Goal: Task Accomplishment & Management: Use online tool/utility

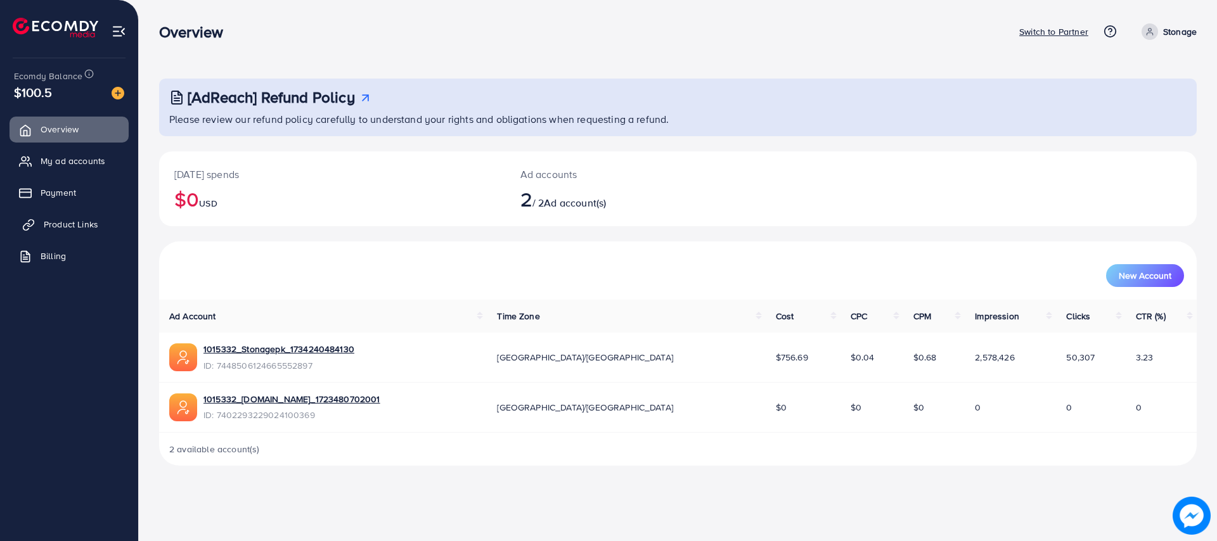
click at [58, 228] on span "Product Links" at bounding box center [71, 224] width 54 height 13
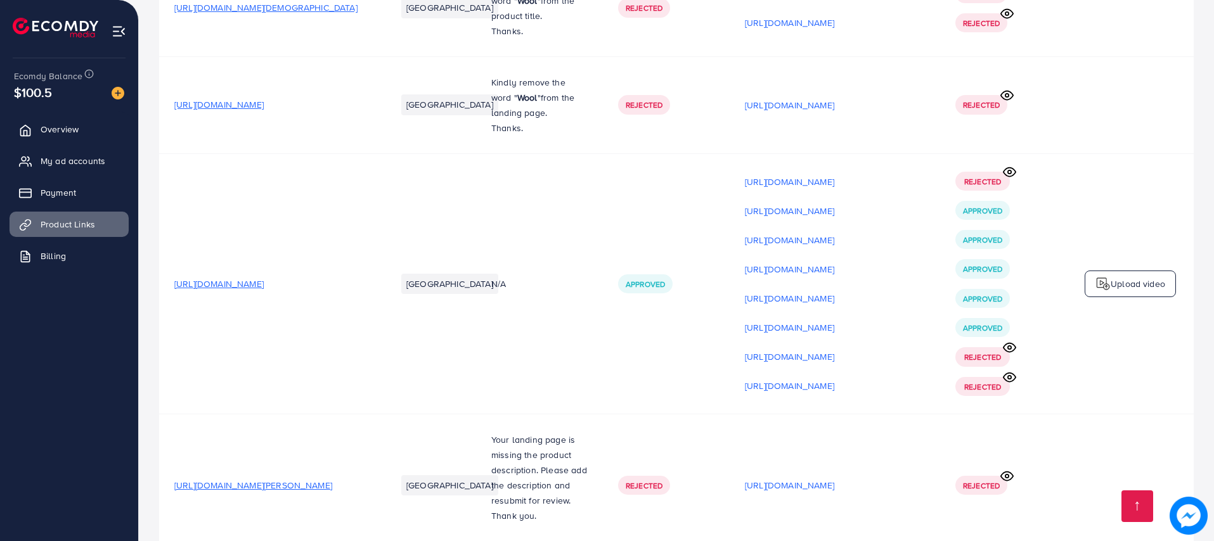
scroll to position [760, 0]
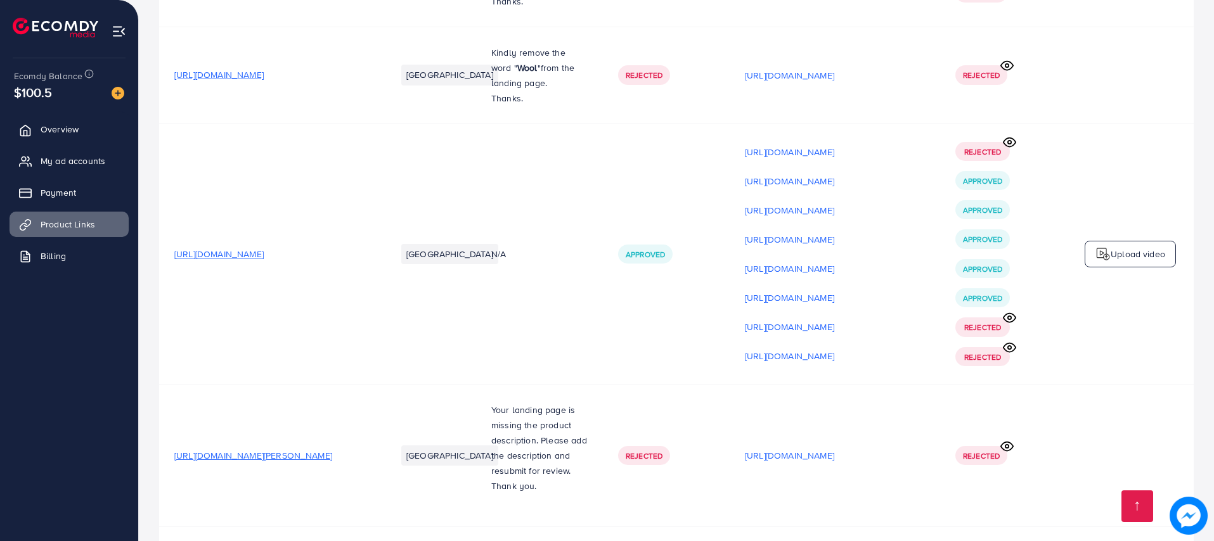
click at [264, 257] on span "[URL][DOMAIN_NAME]" at bounding box center [218, 254] width 89 height 13
click at [1118, 266] on div "Upload video" at bounding box center [1129, 254] width 91 height 27
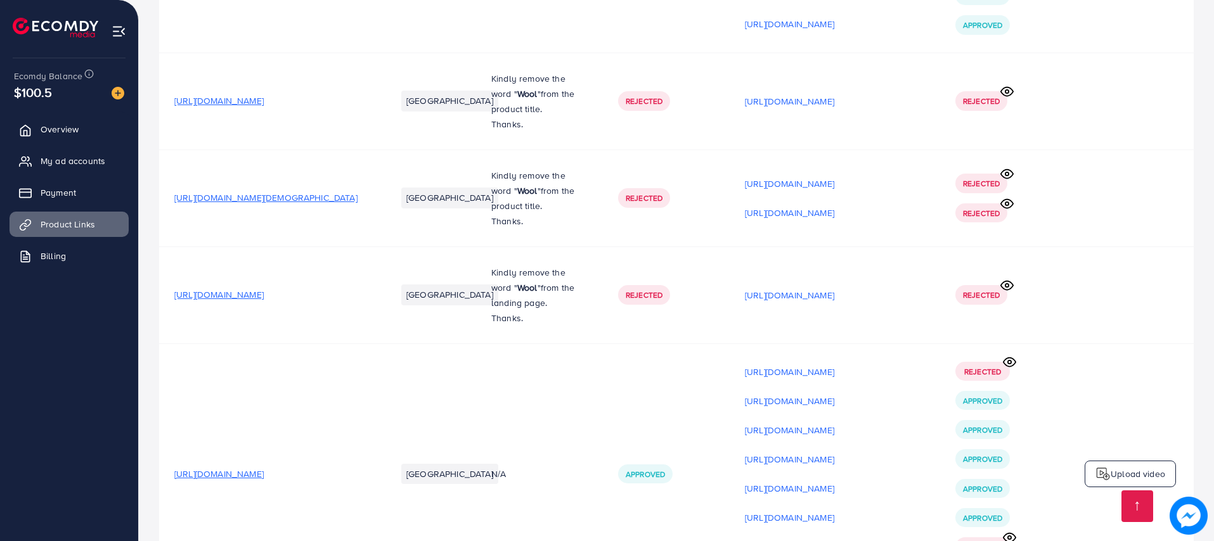
scroll to position [570, 0]
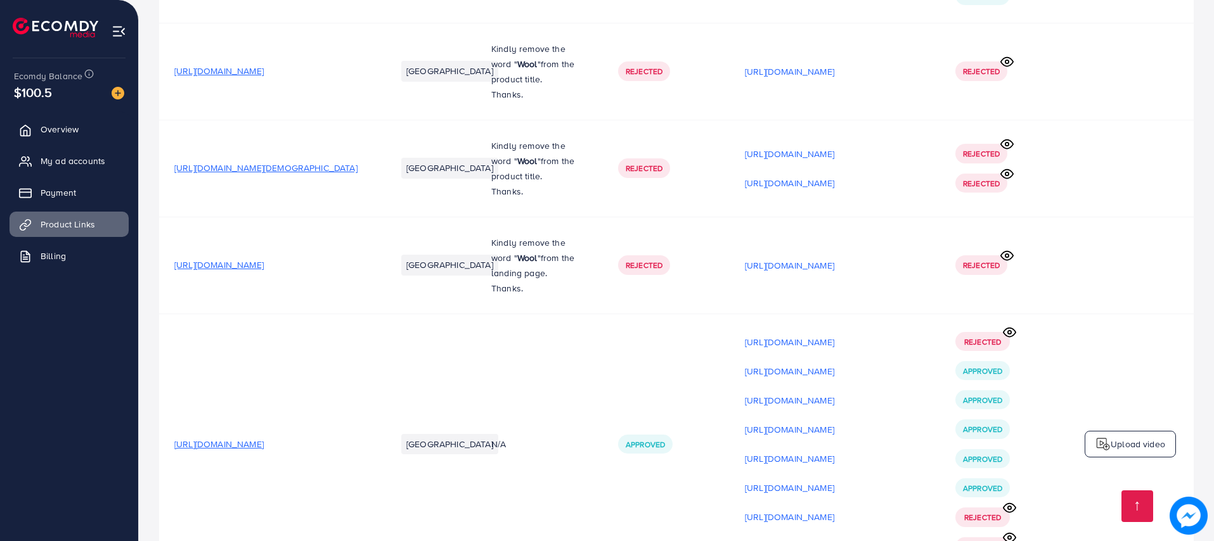
click at [264, 271] on span "[URL][DOMAIN_NAME]" at bounding box center [218, 265] width 89 height 13
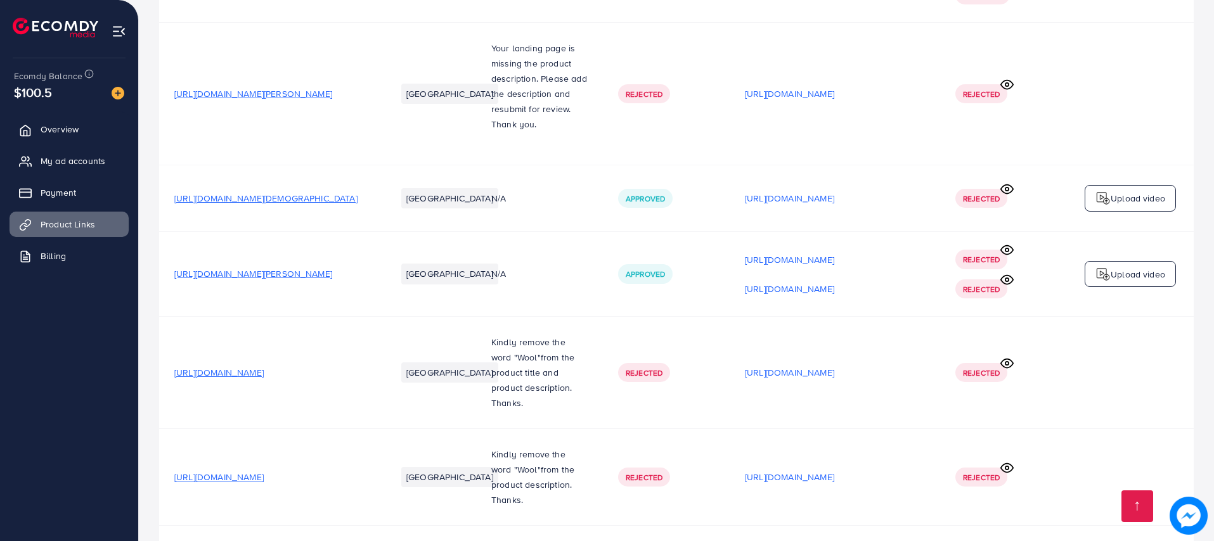
scroll to position [1141, 0]
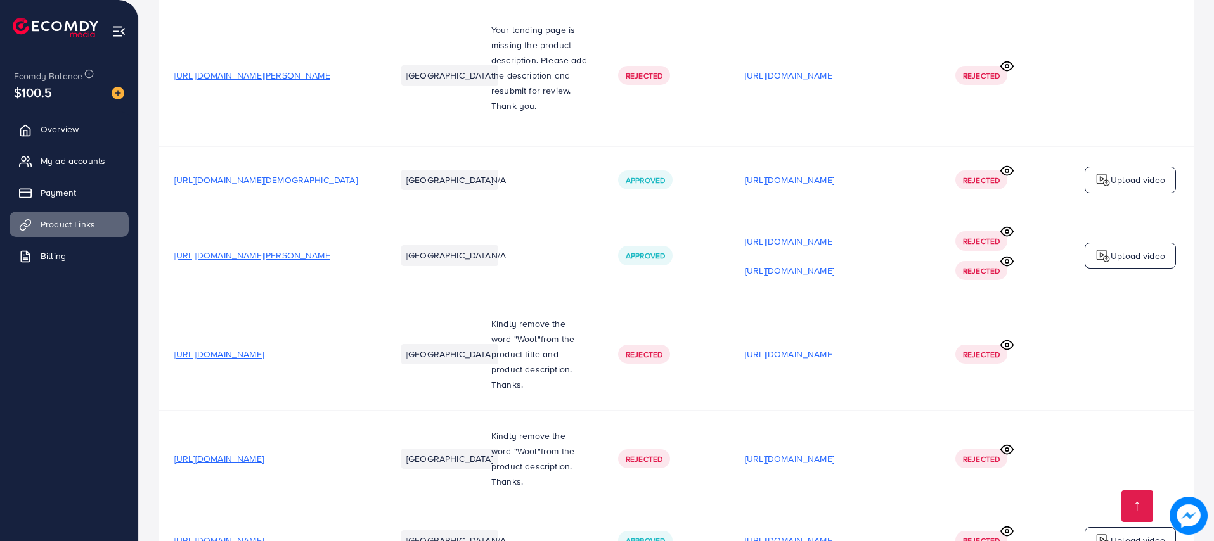
click at [332, 262] on span "[URL][DOMAIN_NAME][PERSON_NAME]" at bounding box center [253, 255] width 158 height 13
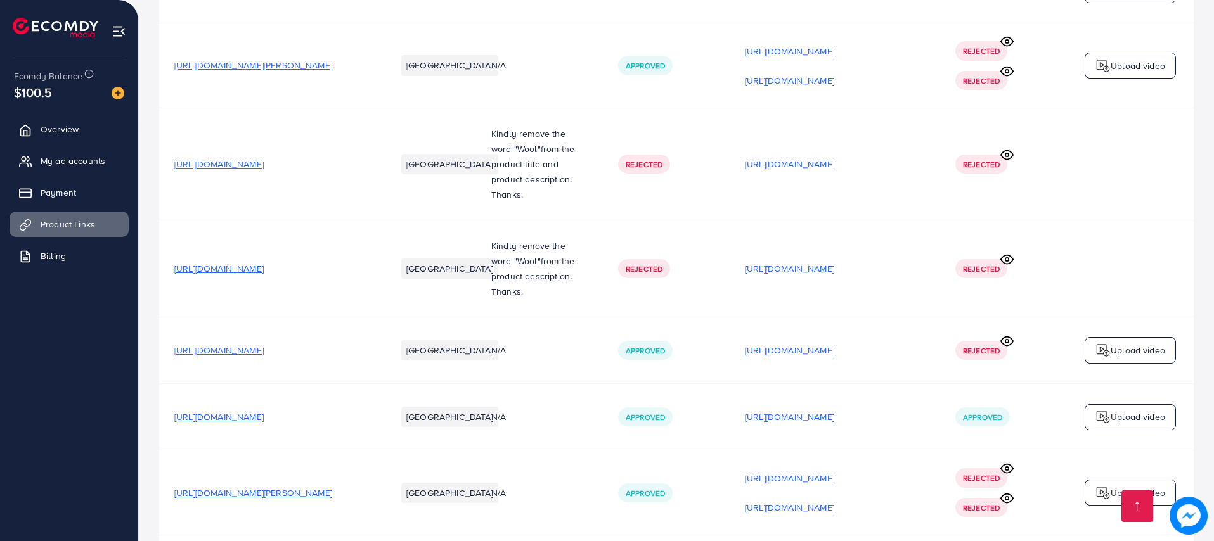
scroll to position [1426, 0]
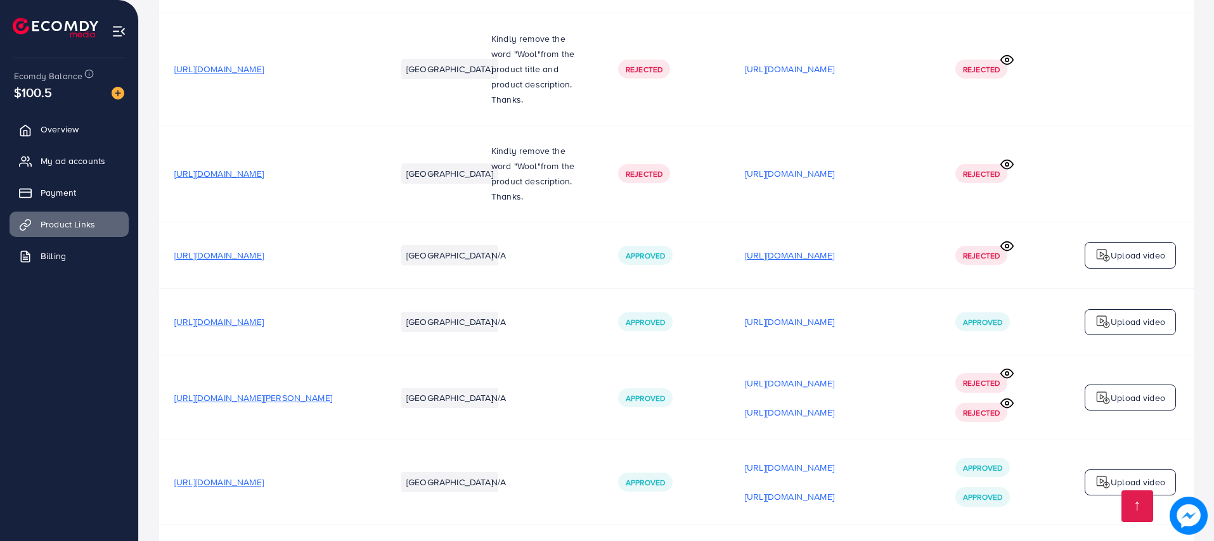
click at [796, 255] on p "[URL][DOMAIN_NAME]" at bounding box center [789, 255] width 89 height 15
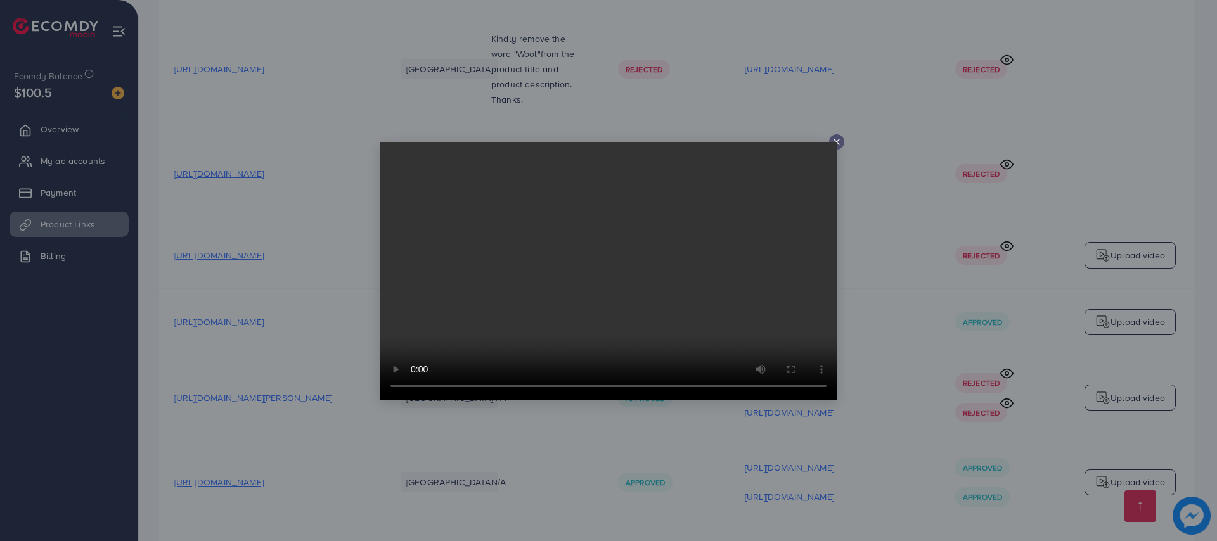
click at [833, 142] on video at bounding box center [608, 271] width 456 height 258
click at [838, 143] on line at bounding box center [836, 141] width 5 height 5
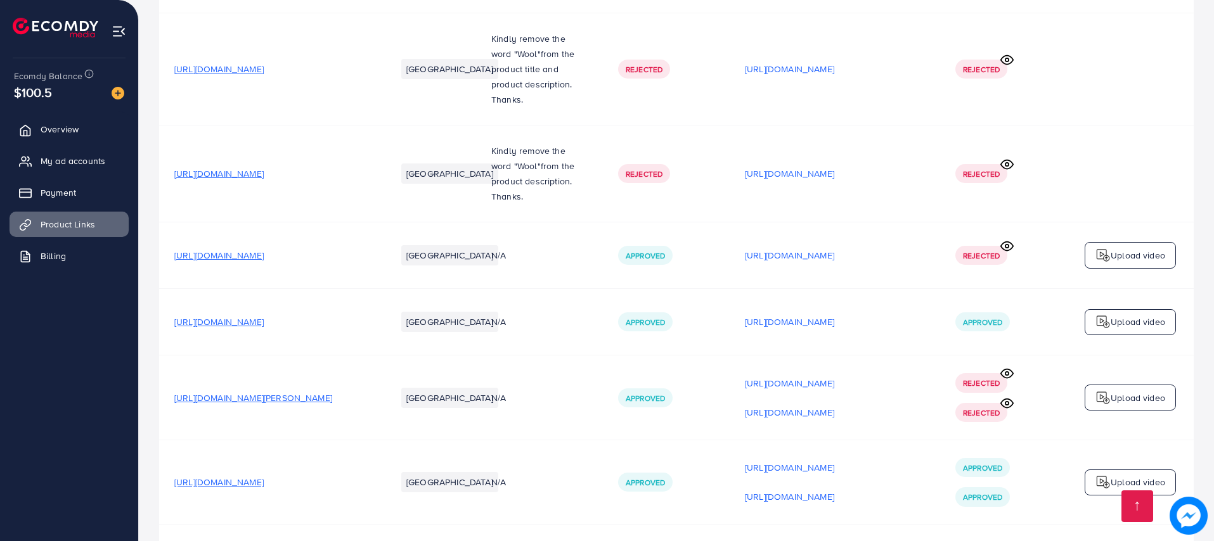
click at [264, 323] on span "[URL][DOMAIN_NAME]" at bounding box center [218, 322] width 89 height 13
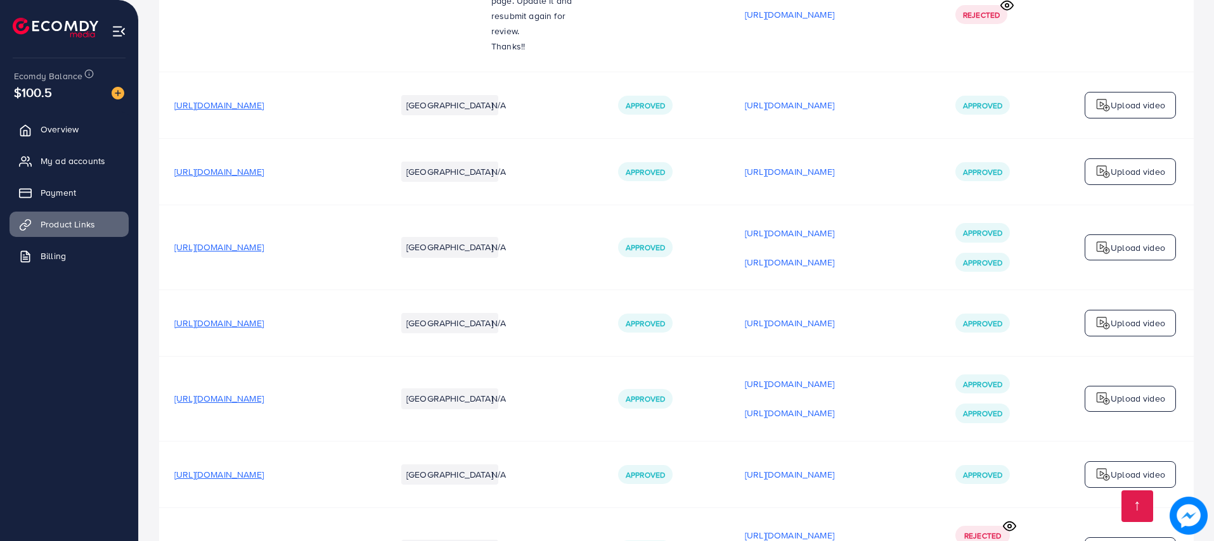
scroll to position [2376, 0]
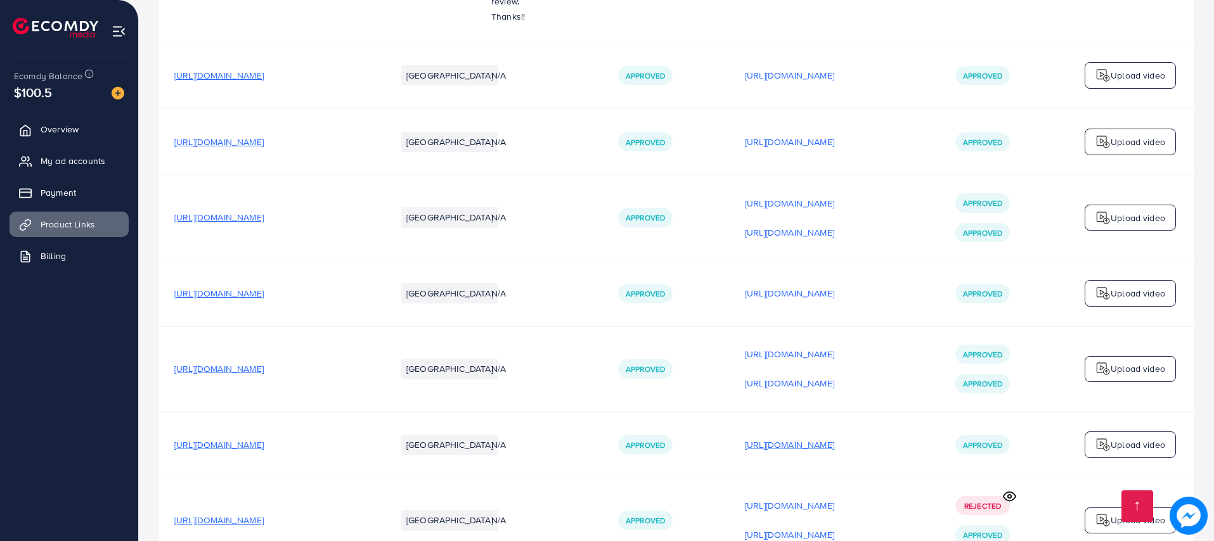
click at [834, 437] on p "[URL][DOMAIN_NAME]" at bounding box center [789, 444] width 89 height 15
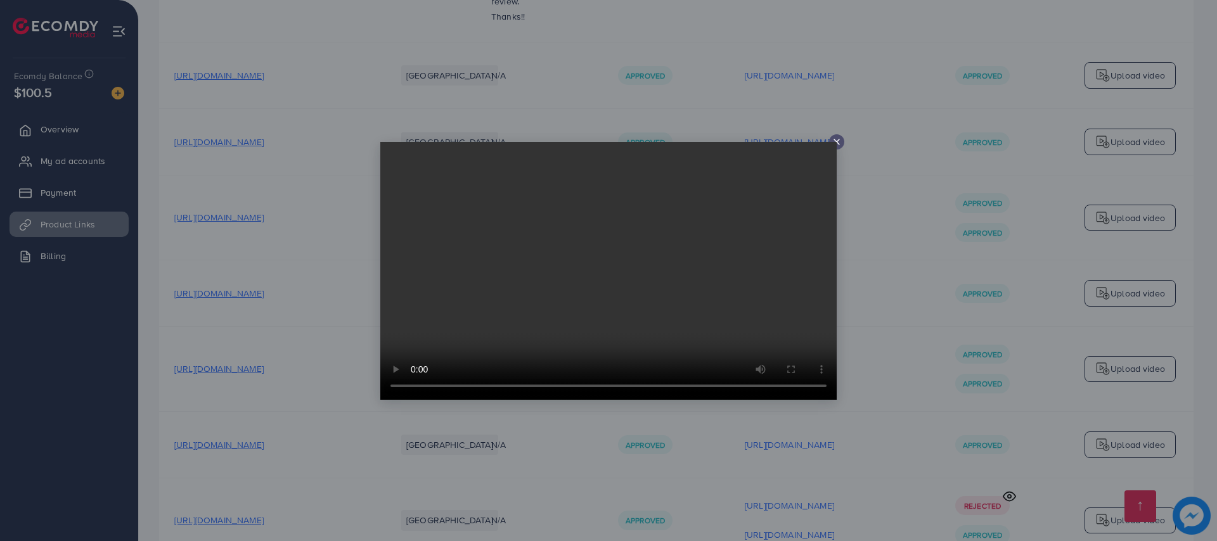
click at [835, 139] on line at bounding box center [836, 141] width 5 height 5
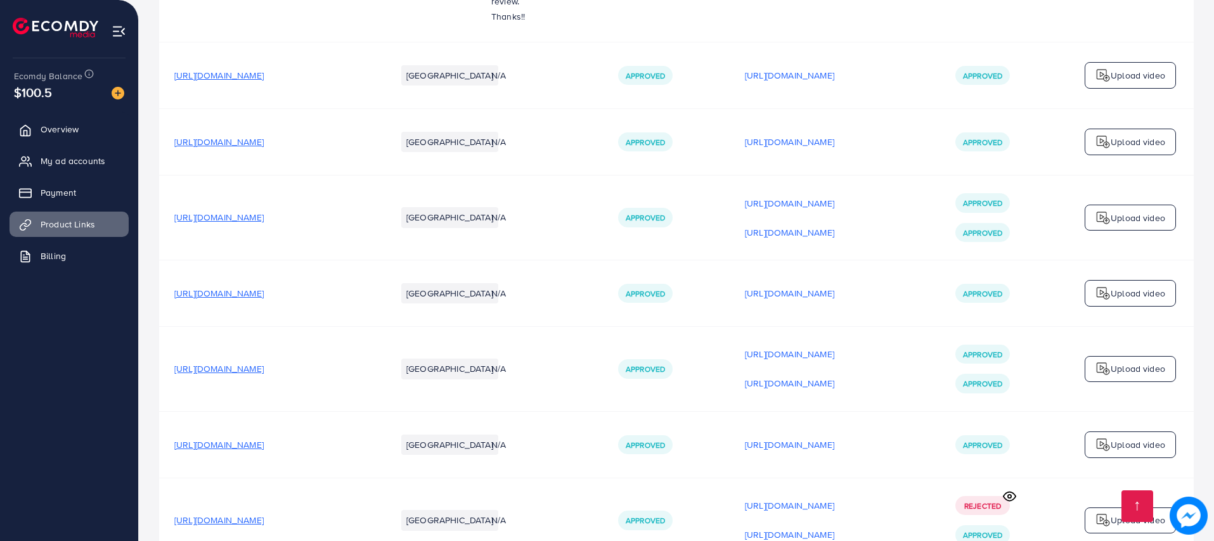
click at [264, 439] on span "[URL][DOMAIN_NAME]" at bounding box center [218, 445] width 89 height 13
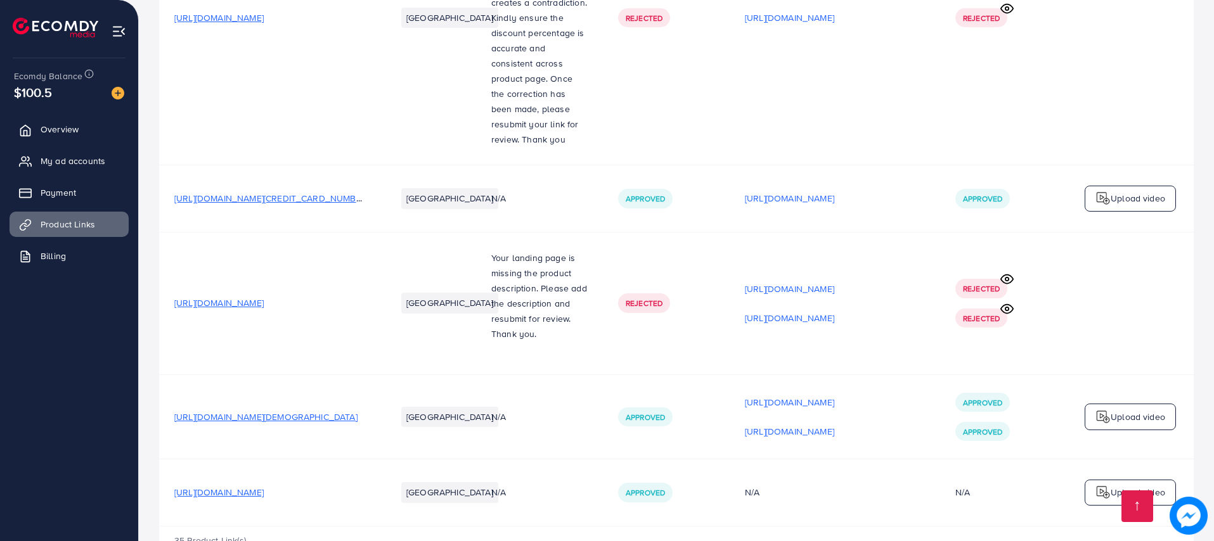
scroll to position [3438, 0]
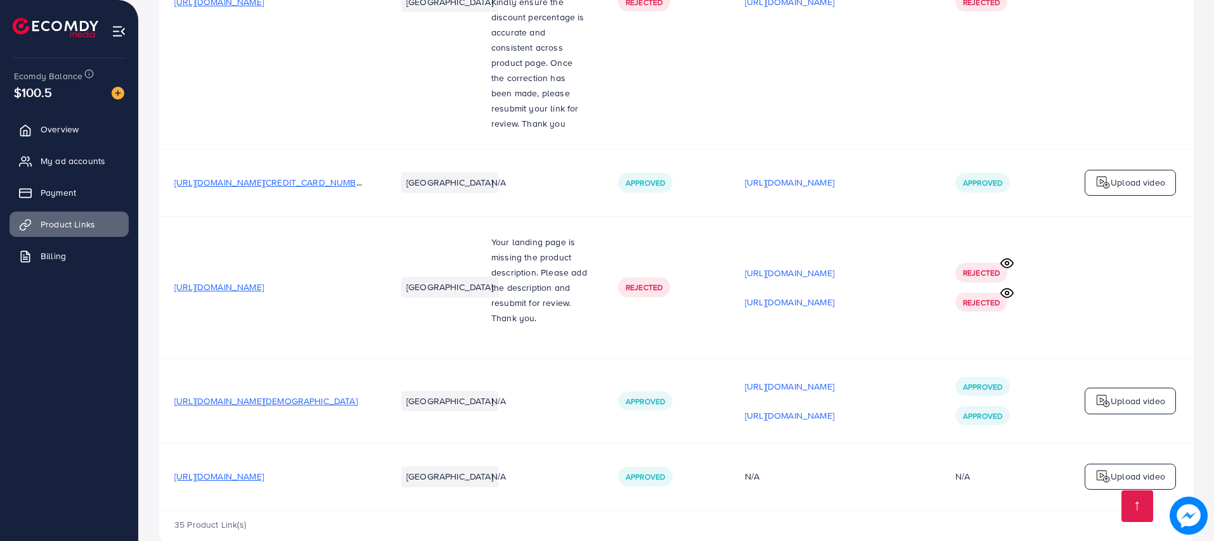
click at [264, 470] on span "[URL][DOMAIN_NAME]" at bounding box center [218, 476] width 89 height 13
click at [1105, 469] on img at bounding box center [1102, 476] width 15 height 15
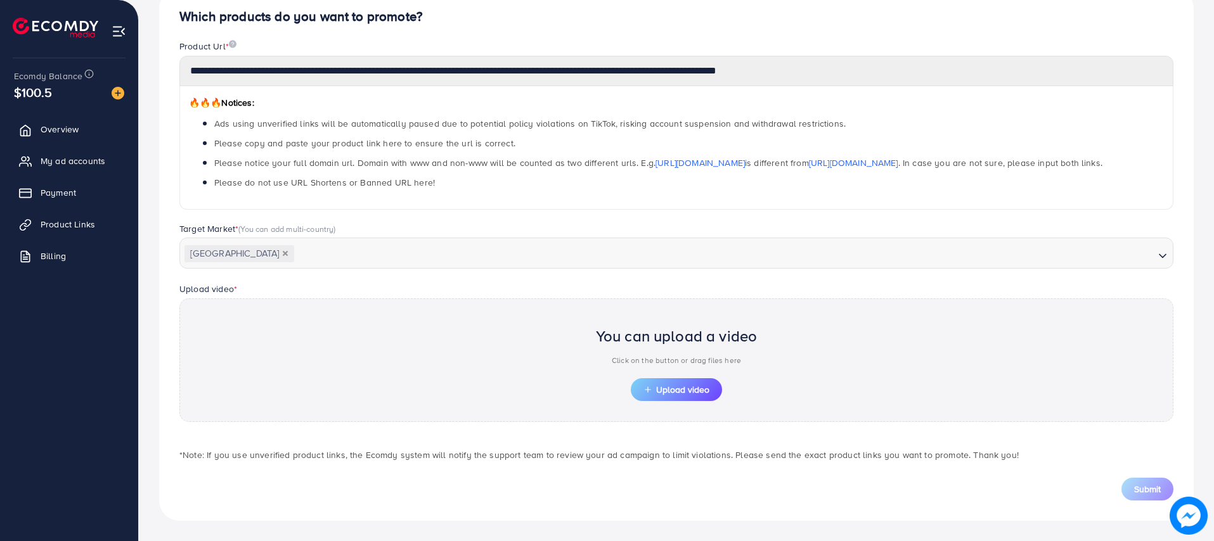
scroll to position [127, 0]
click at [642, 383] on button "Upload video" at bounding box center [676, 389] width 91 height 23
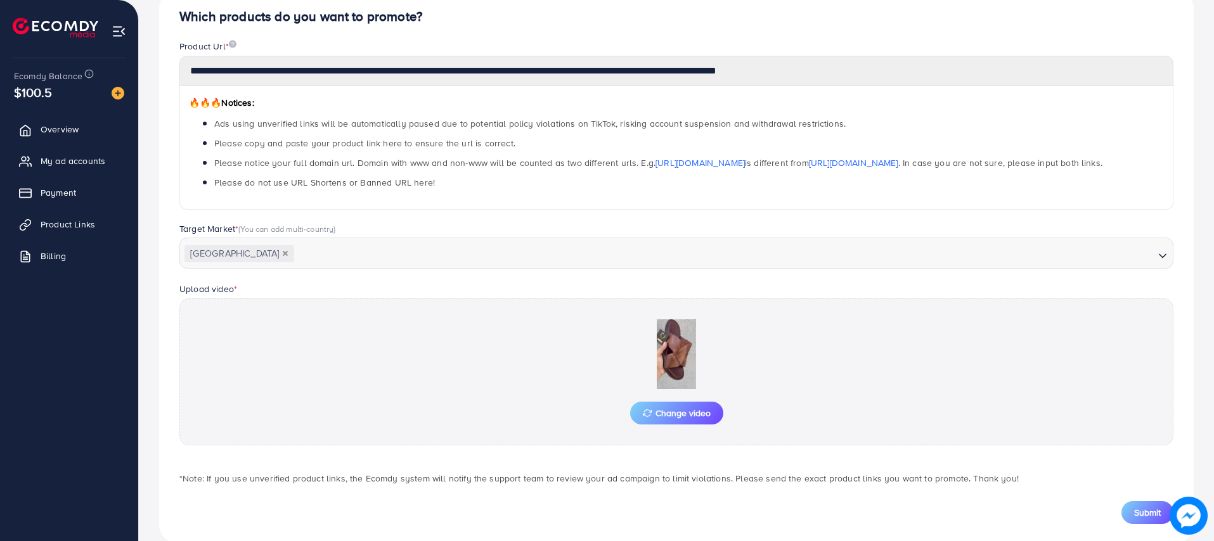
drag, startPoint x: 1134, startPoint y: 513, endPoint x: 1155, endPoint y: 477, distance: 41.7
click at [1135, 513] on span "Submit" at bounding box center [1147, 512] width 27 height 13
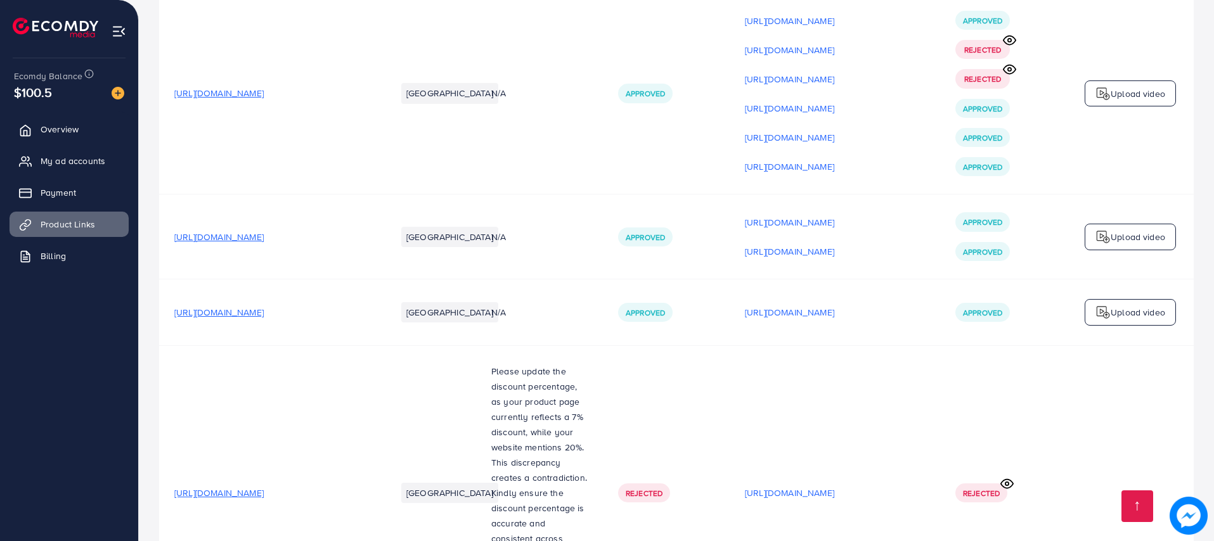
scroll to position [3438, 0]
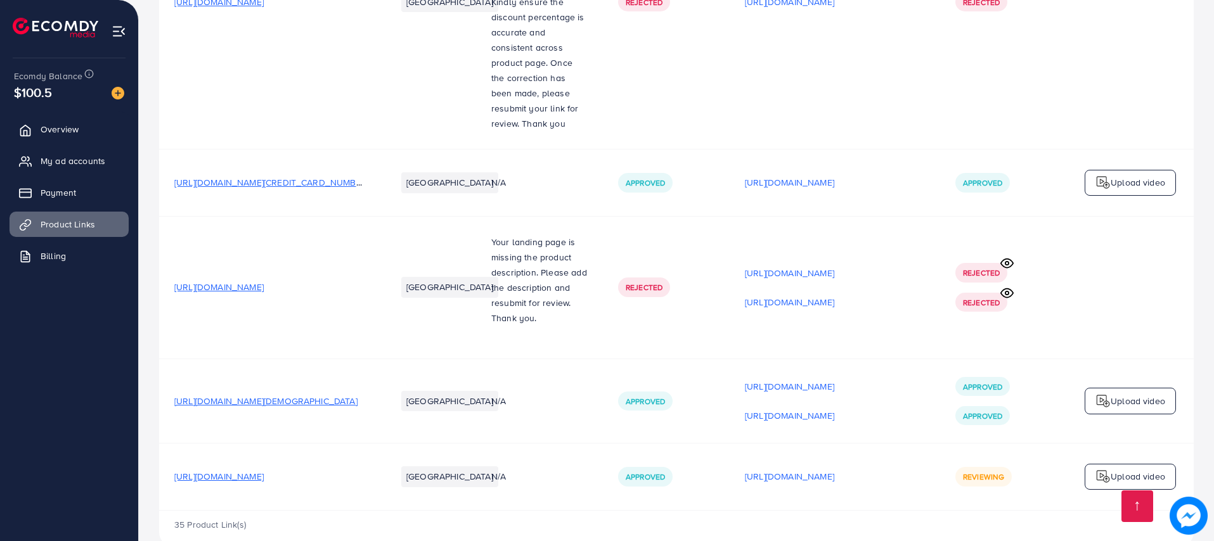
click at [1098, 464] on div "Upload video" at bounding box center [1129, 477] width 91 height 27
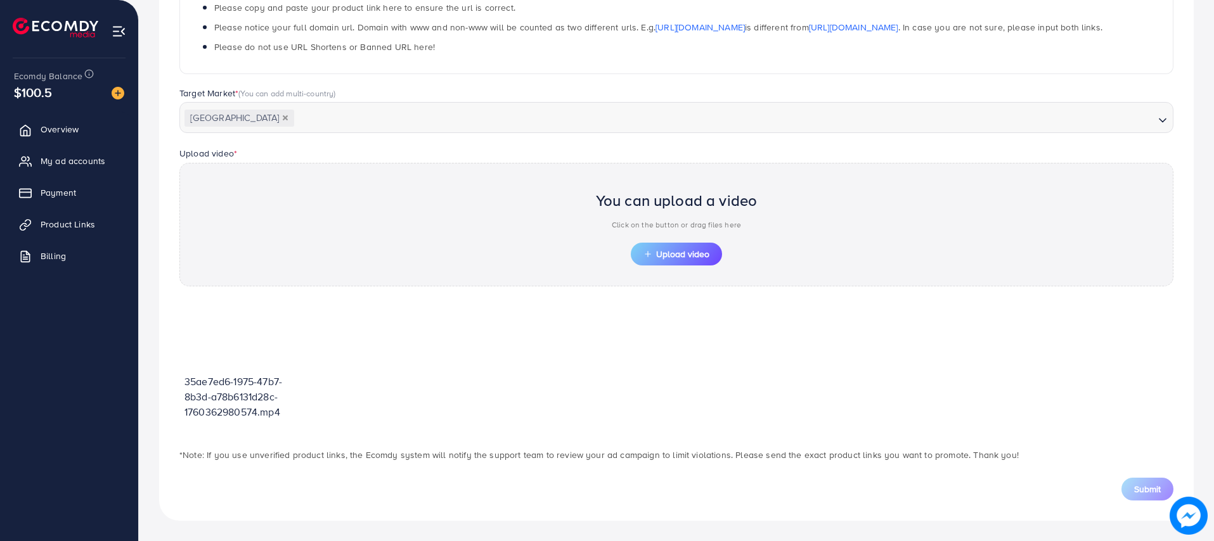
scroll to position [263, 0]
click at [650, 250] on icon "button" at bounding box center [647, 254] width 9 height 9
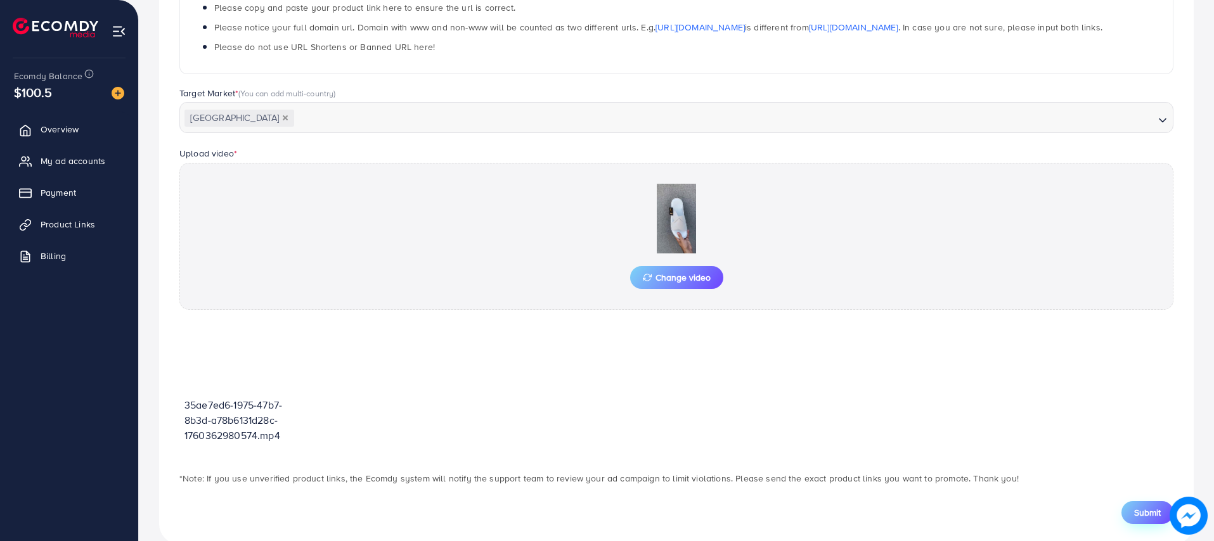
click at [1140, 516] on span "Submit" at bounding box center [1147, 512] width 27 height 13
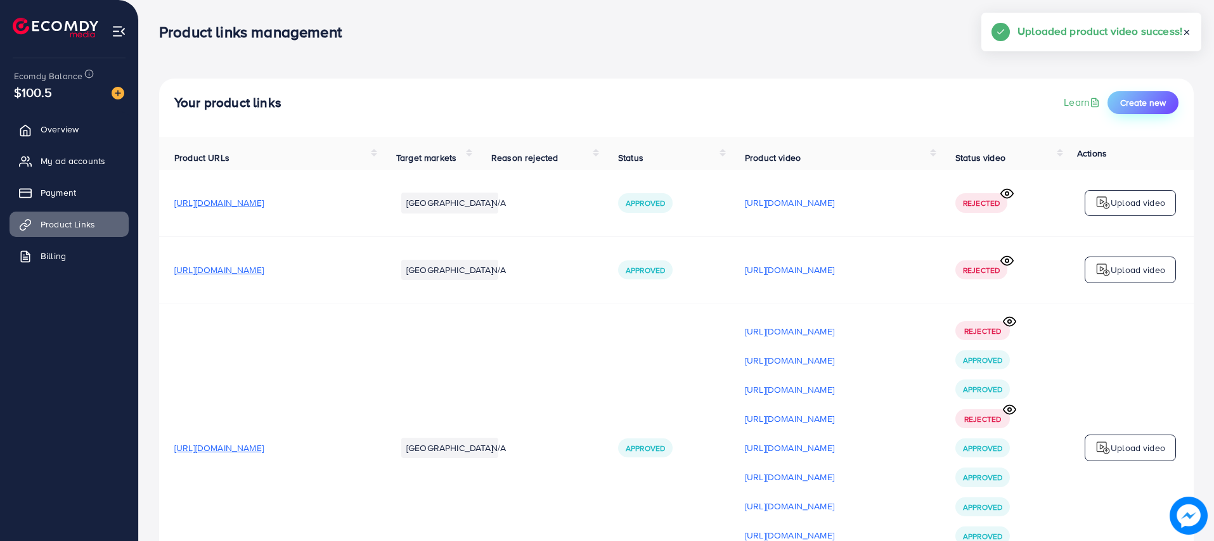
click at [1123, 105] on span "Create new" at bounding box center [1143, 102] width 46 height 13
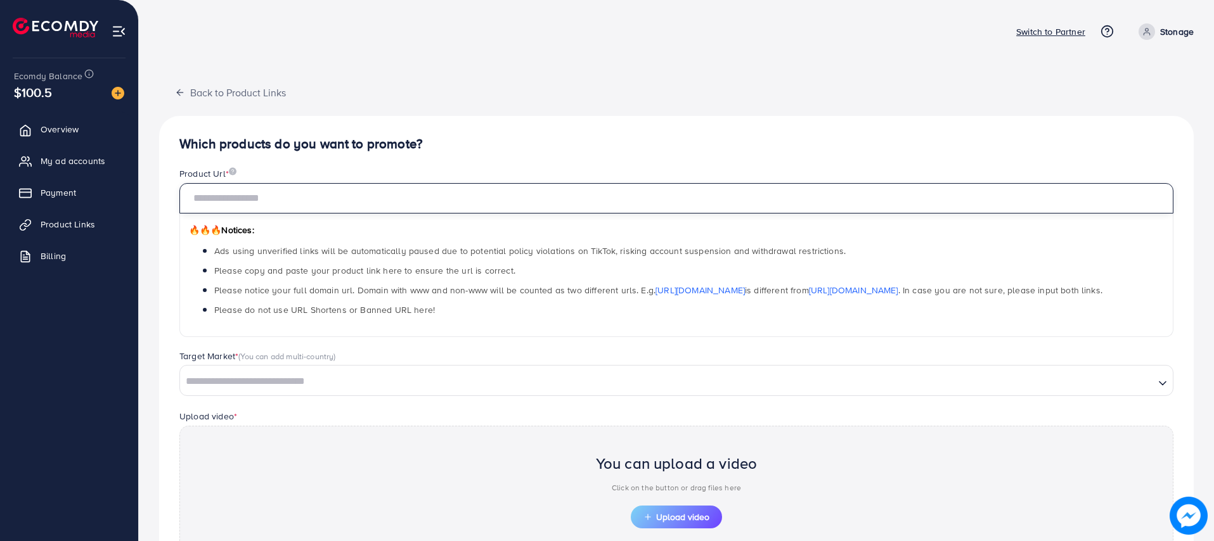
click at [323, 201] on input "text" at bounding box center [676, 198] width 994 height 30
paste input "**********"
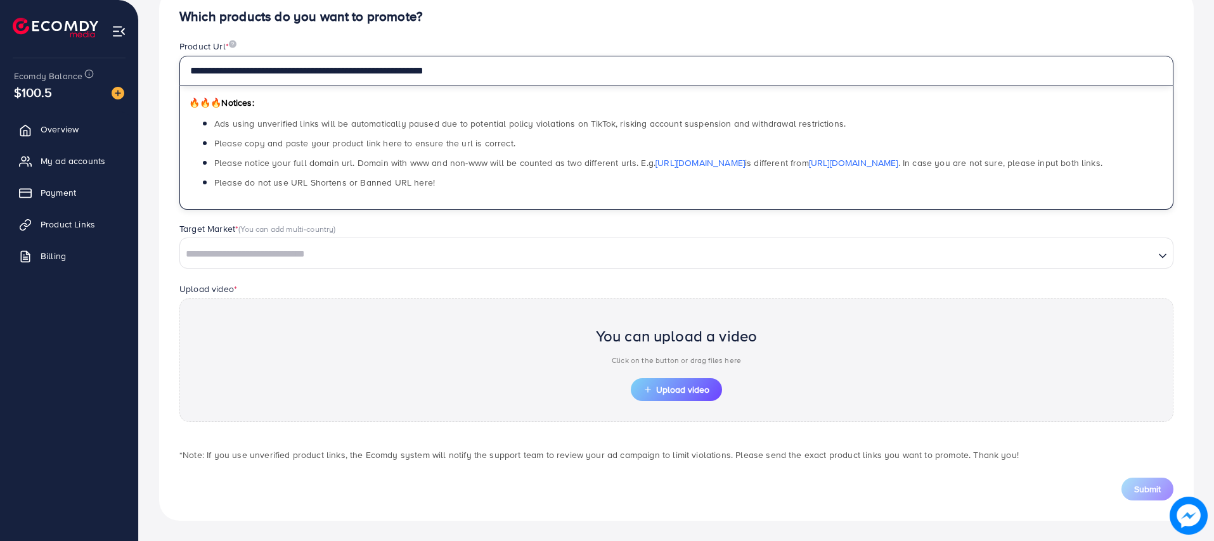
type input "**********"
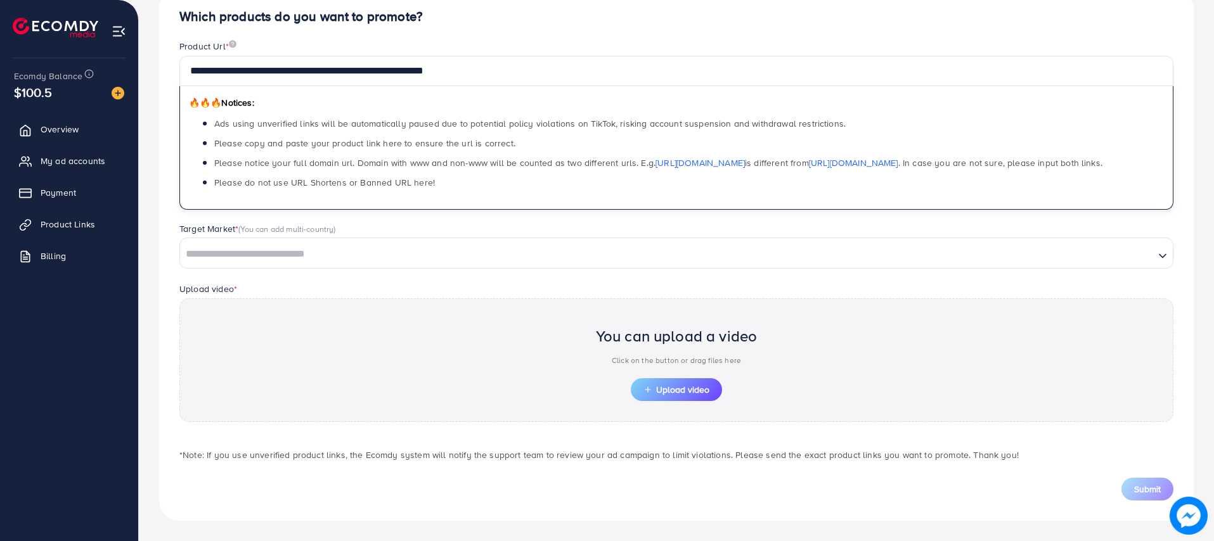
click at [298, 248] on input "Search for option" at bounding box center [666, 255] width 971 height 20
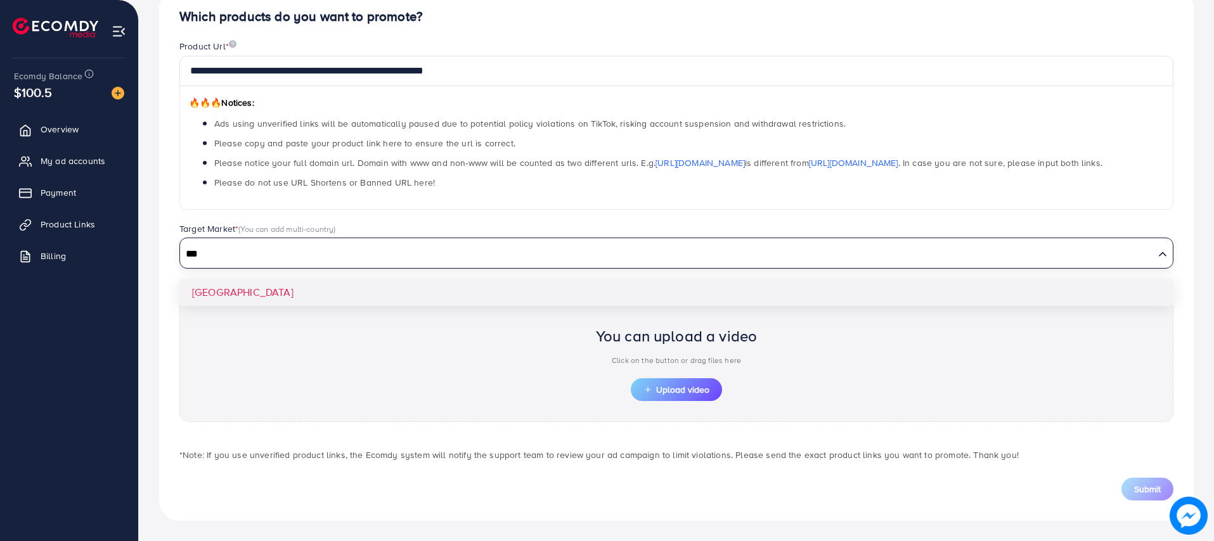
type input "***"
click at [214, 288] on div "**********" at bounding box center [676, 255] width 1034 height 532
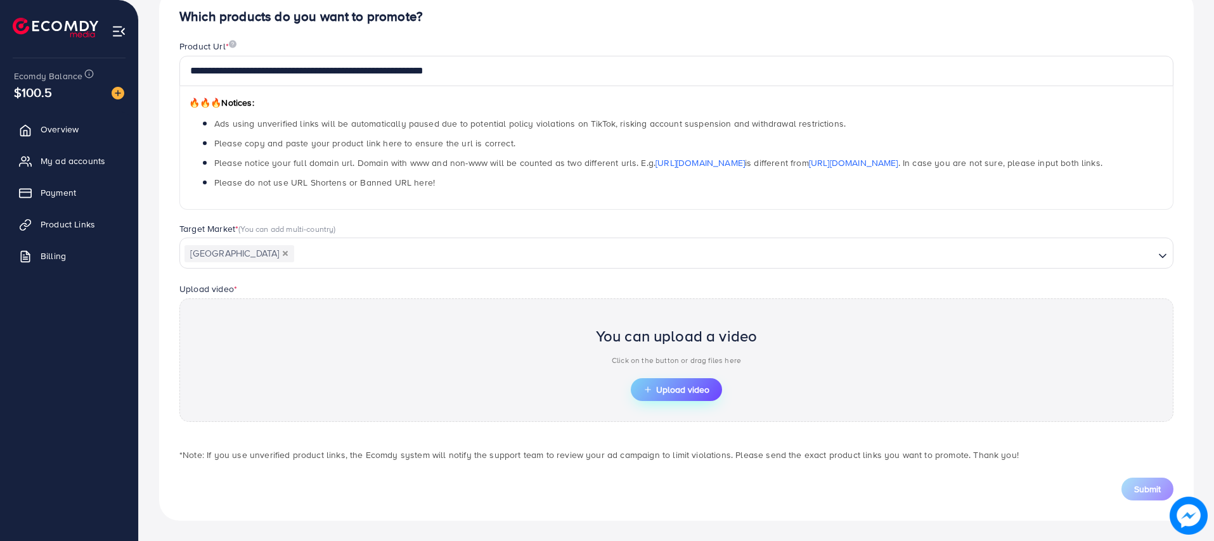
click at [664, 394] on span "Upload video" at bounding box center [676, 389] width 66 height 9
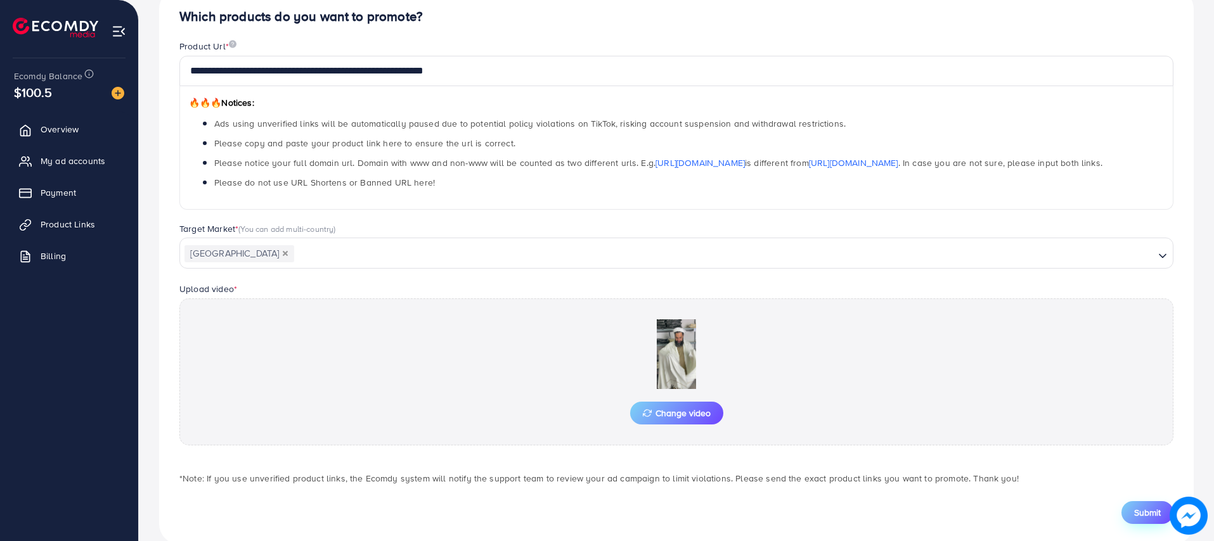
click at [1139, 513] on span "Submit" at bounding box center [1147, 512] width 27 height 13
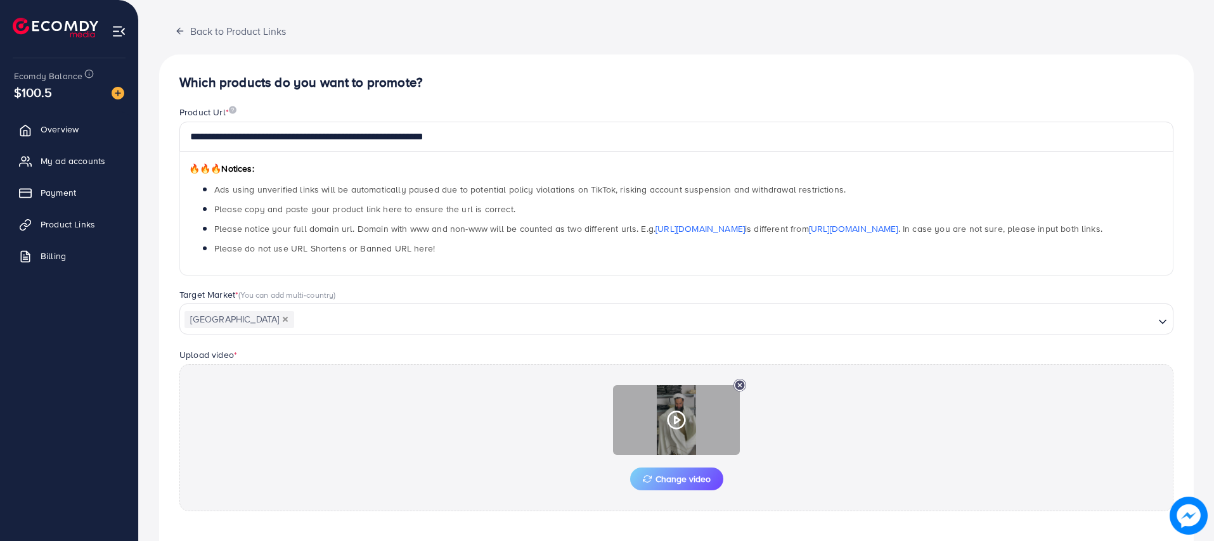
scroll to position [0, 0]
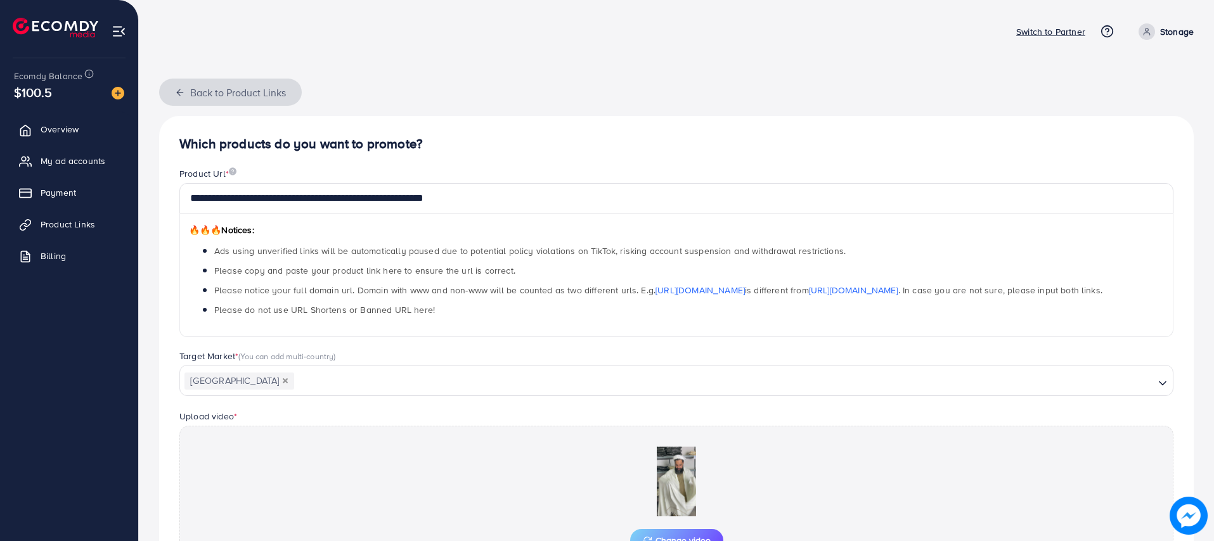
click at [177, 93] on icon "button" at bounding box center [180, 92] width 10 height 10
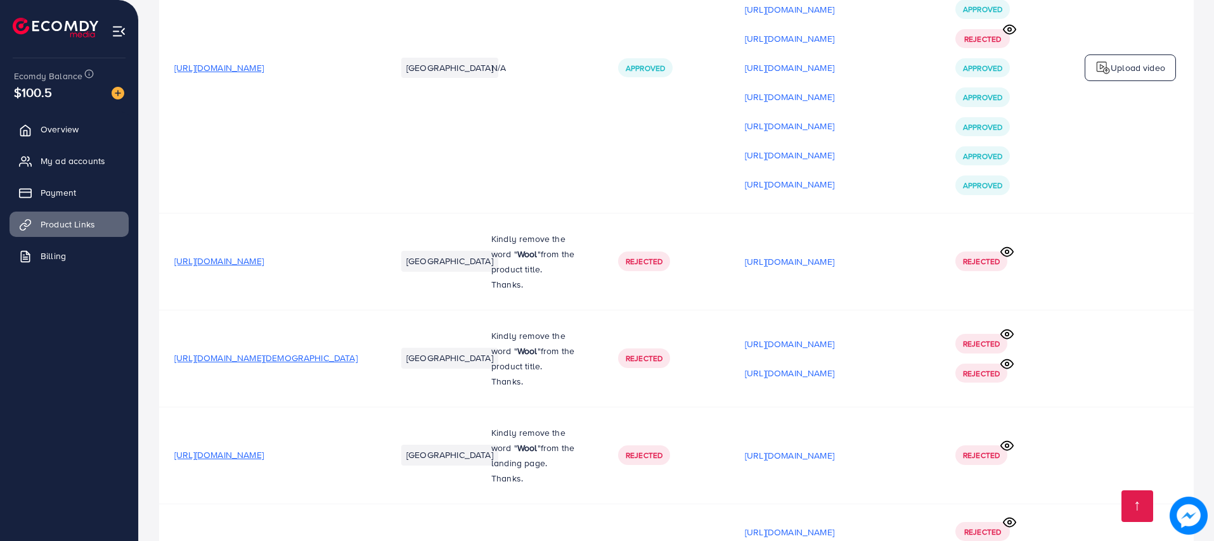
scroll to position [475, 0]
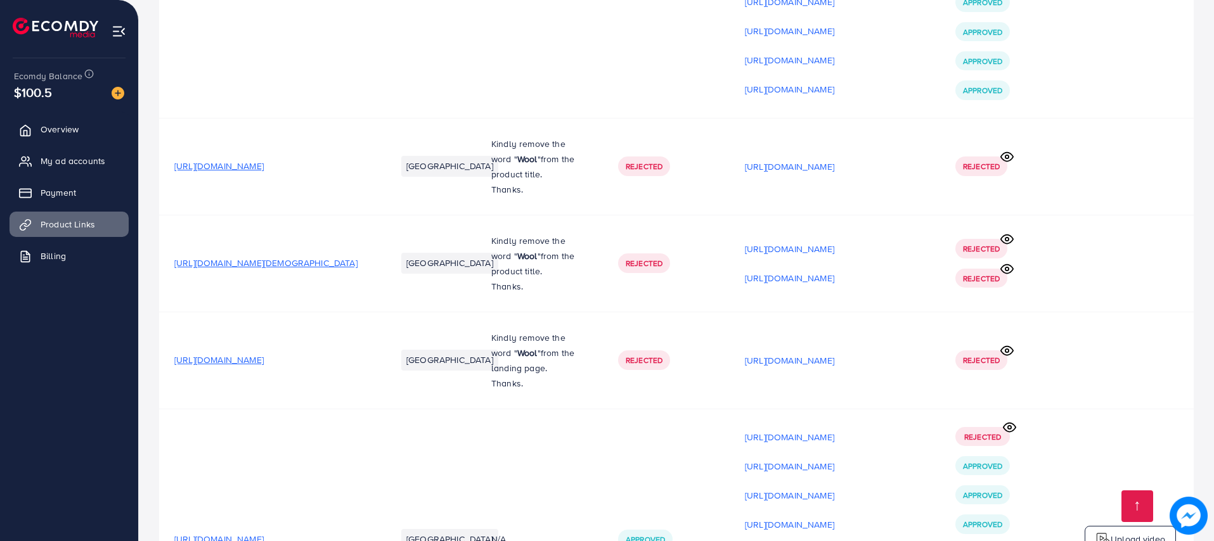
click at [302, 268] on span "[URL][DOMAIN_NAME][DEMOGRAPHIC_DATA]" at bounding box center [265, 263] width 183 height 13
click at [765, 253] on p "[URL][DOMAIN_NAME]" at bounding box center [789, 248] width 89 height 15
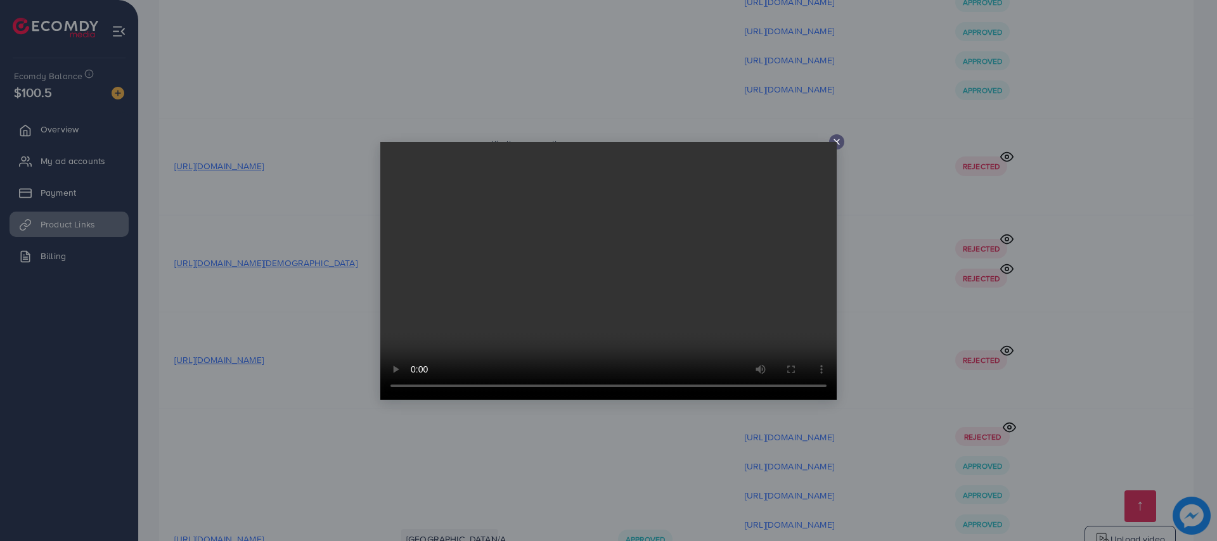
click at [838, 138] on icon at bounding box center [836, 142] width 10 height 10
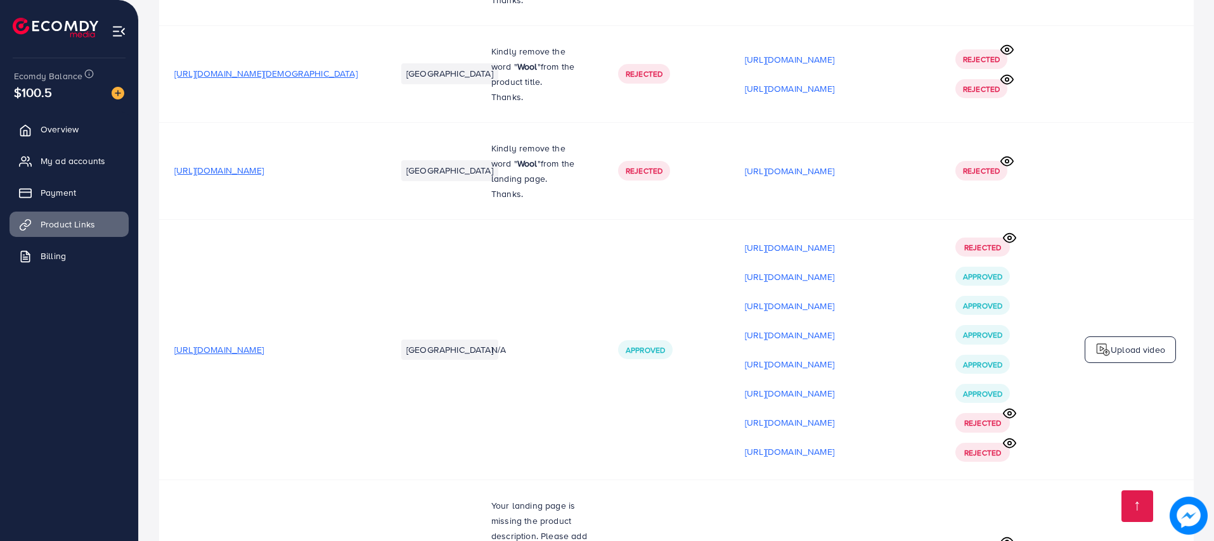
scroll to position [665, 0]
click at [264, 353] on span "[URL][DOMAIN_NAME]" at bounding box center [218, 349] width 89 height 13
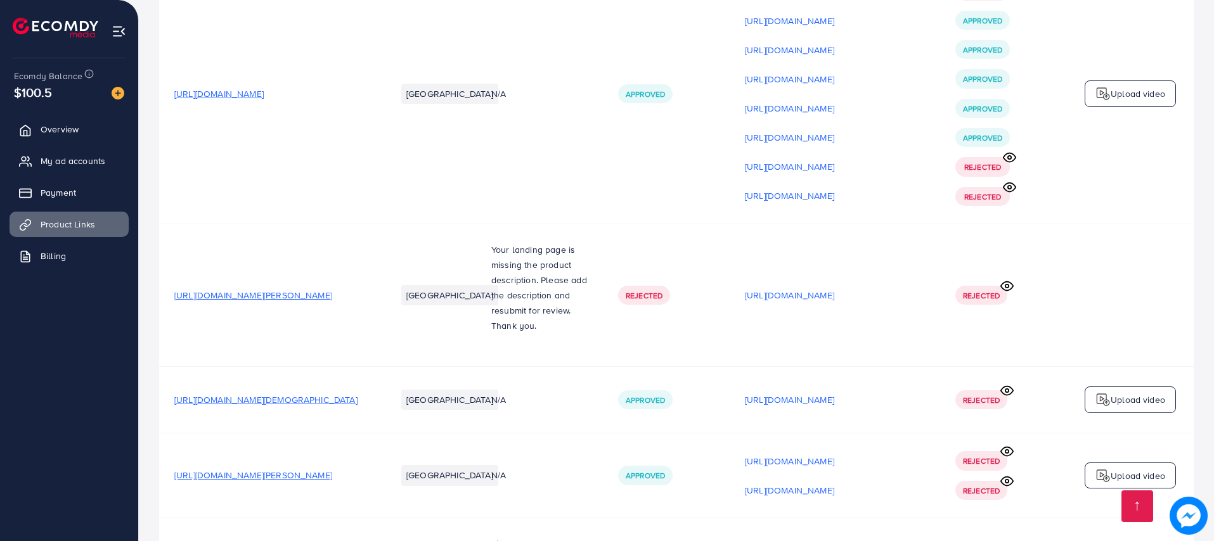
scroll to position [951, 0]
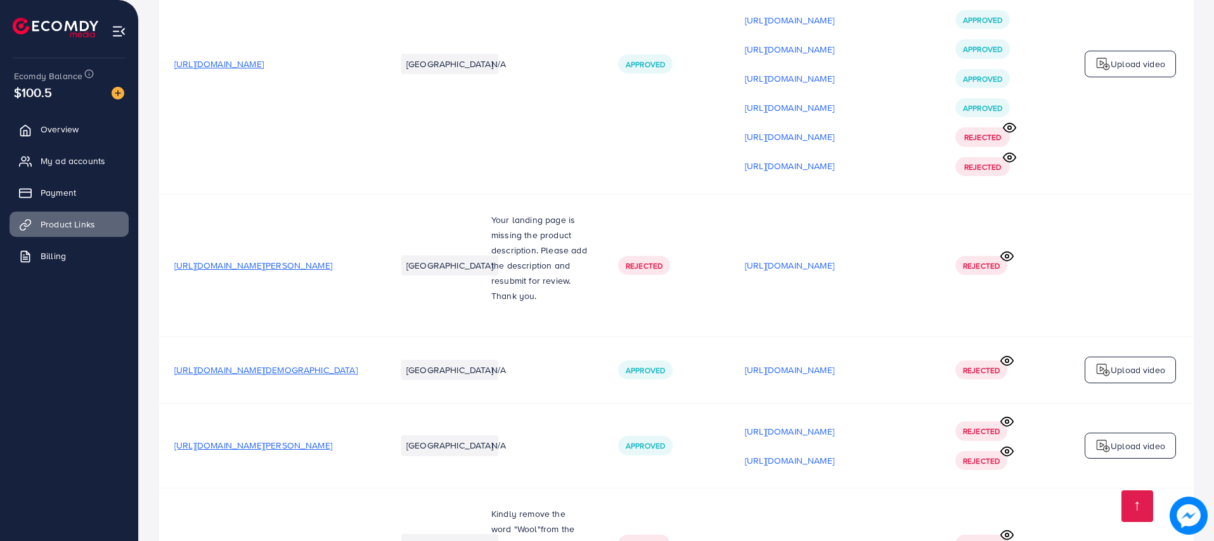
click at [303, 375] on span "[URL][DOMAIN_NAME][DEMOGRAPHIC_DATA]" at bounding box center [265, 370] width 183 height 13
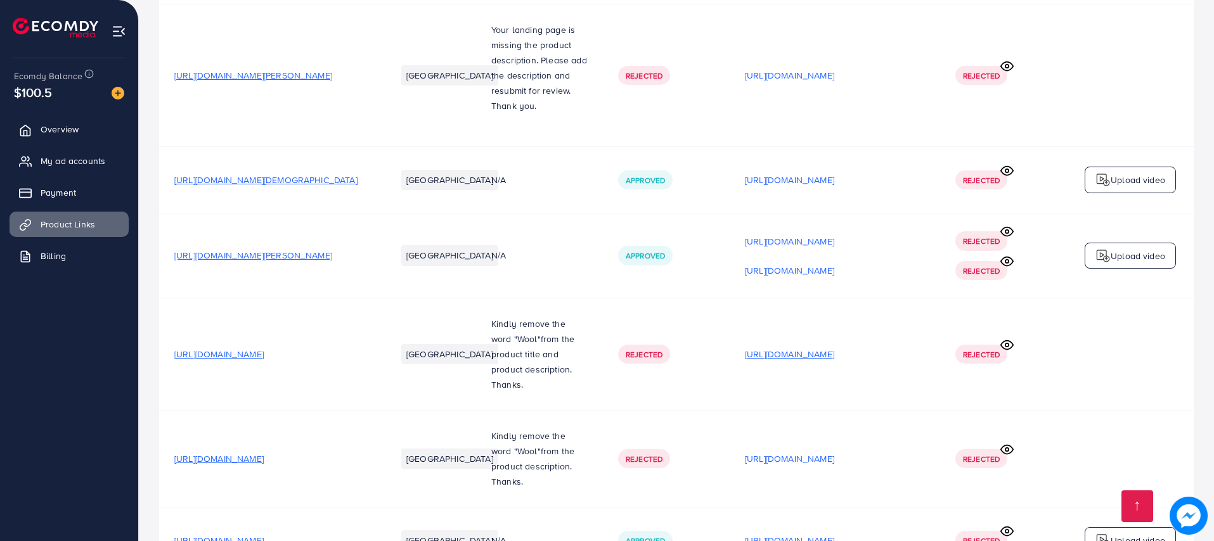
click at [812, 356] on p "[URL][DOMAIN_NAME]" at bounding box center [789, 354] width 89 height 15
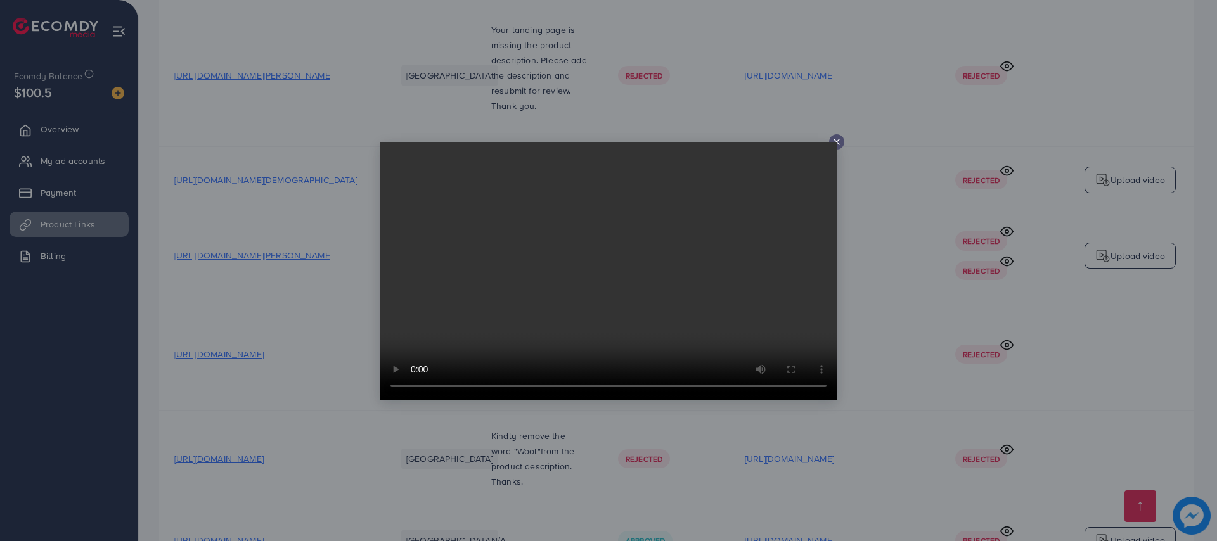
click at [835, 143] on video at bounding box center [608, 271] width 456 height 258
click at [836, 142] on video at bounding box center [608, 271] width 456 height 258
click at [836, 141] on line at bounding box center [836, 141] width 5 height 5
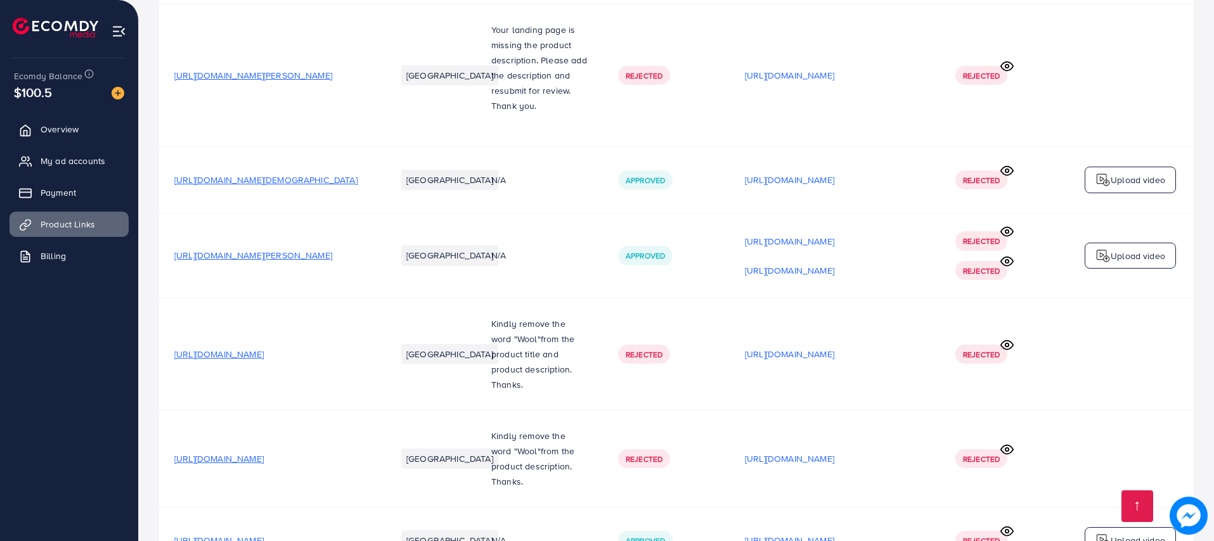
click at [1008, 342] on icon at bounding box center [1006, 344] width 13 height 13
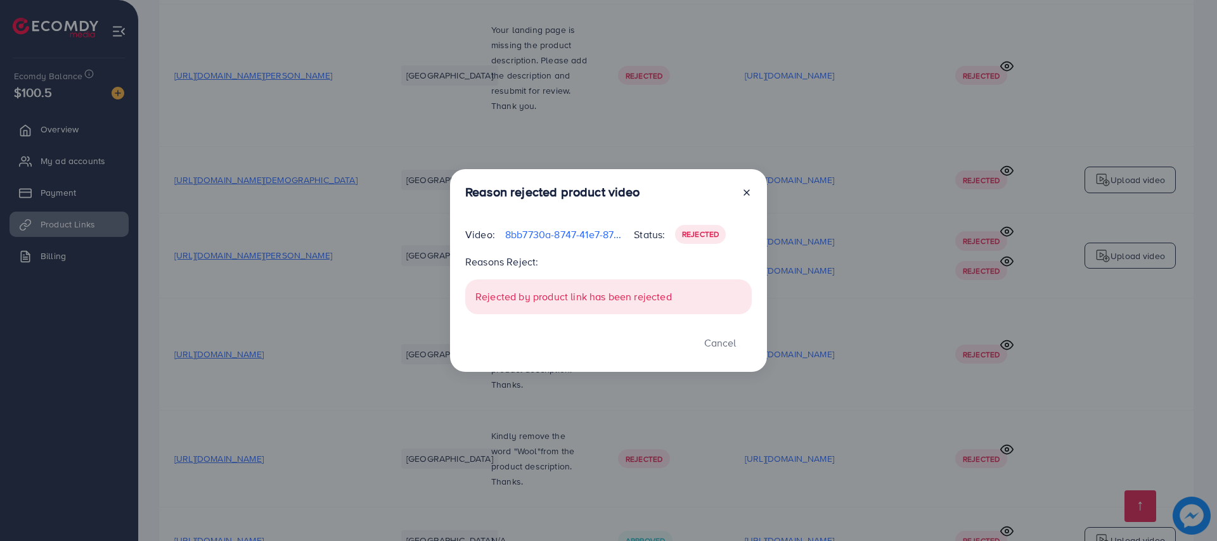
click at [743, 193] on icon at bounding box center [746, 193] width 10 height 10
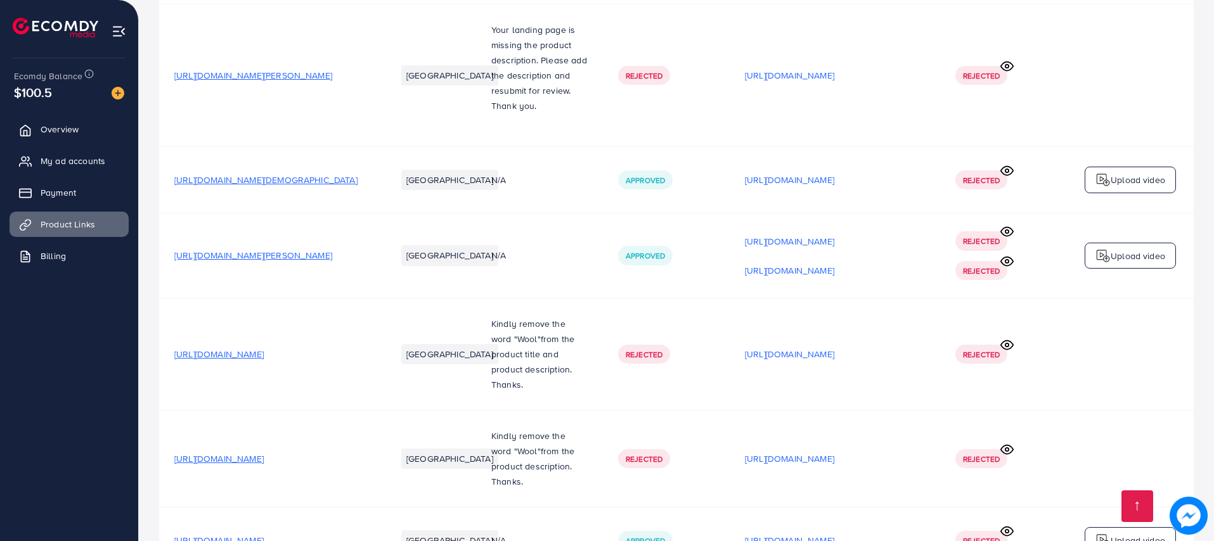
click at [1006, 347] on circle at bounding box center [1006, 344] width 3 height 3
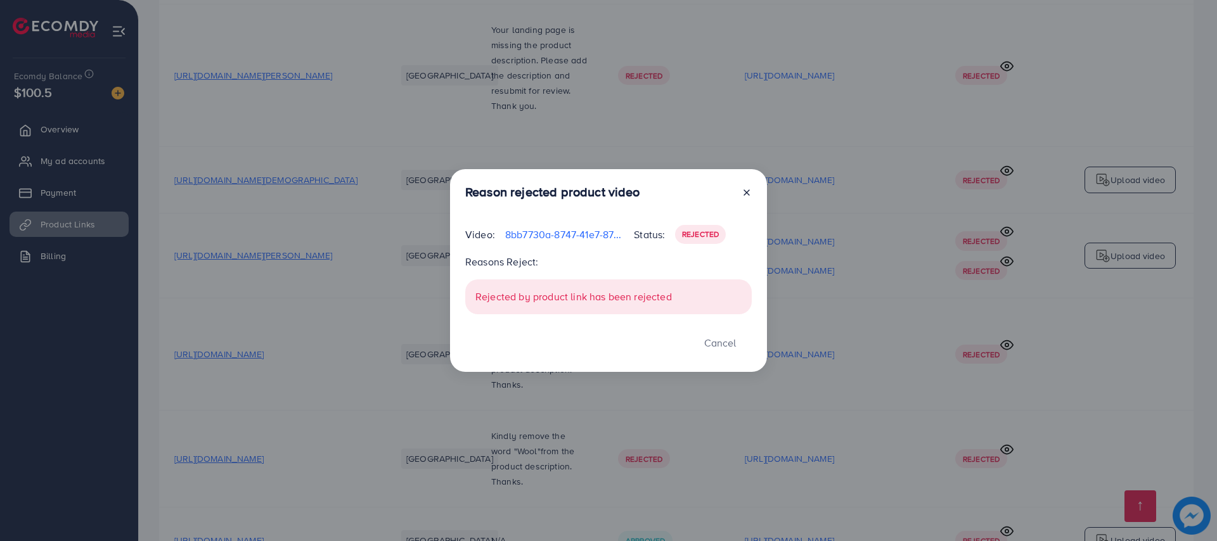
click at [745, 196] on icon at bounding box center [746, 193] width 10 height 10
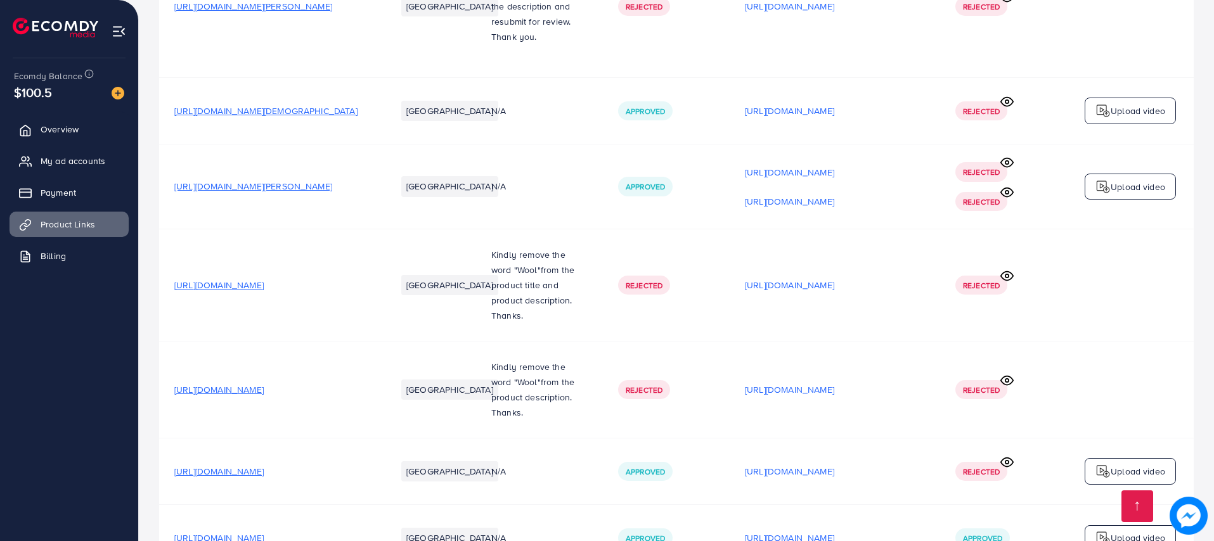
scroll to position [1236, 0]
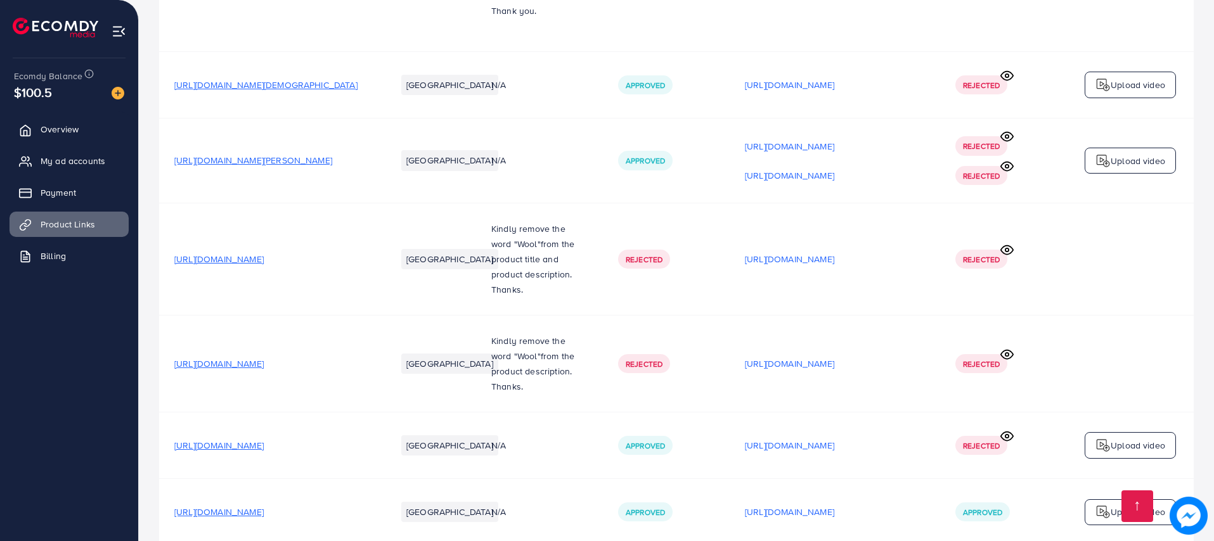
click at [264, 370] on span "[URL][DOMAIN_NAME]" at bounding box center [218, 363] width 89 height 13
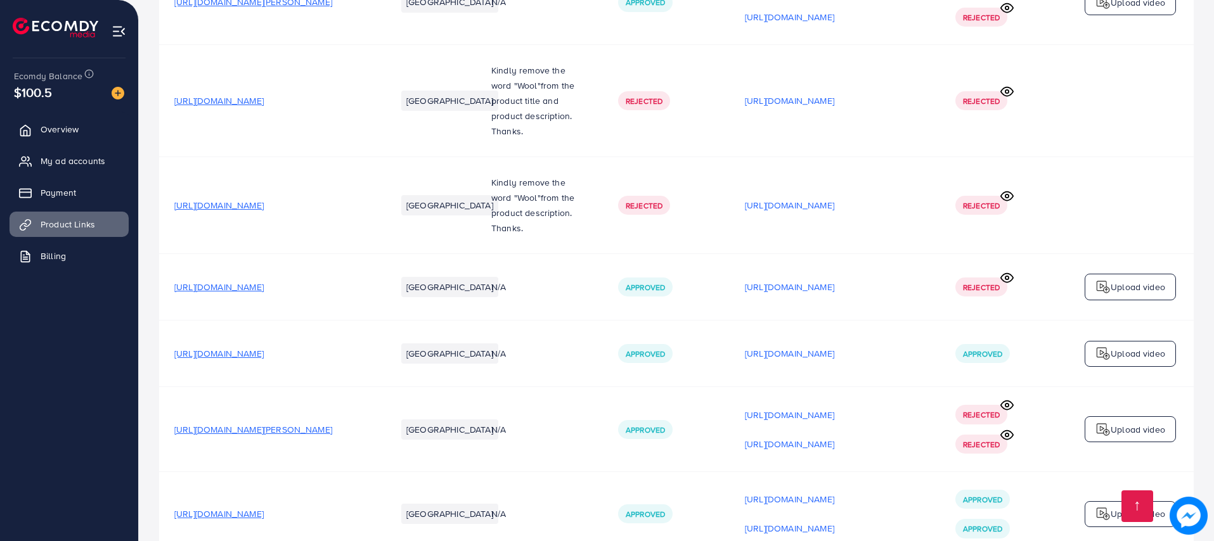
scroll to position [1426, 0]
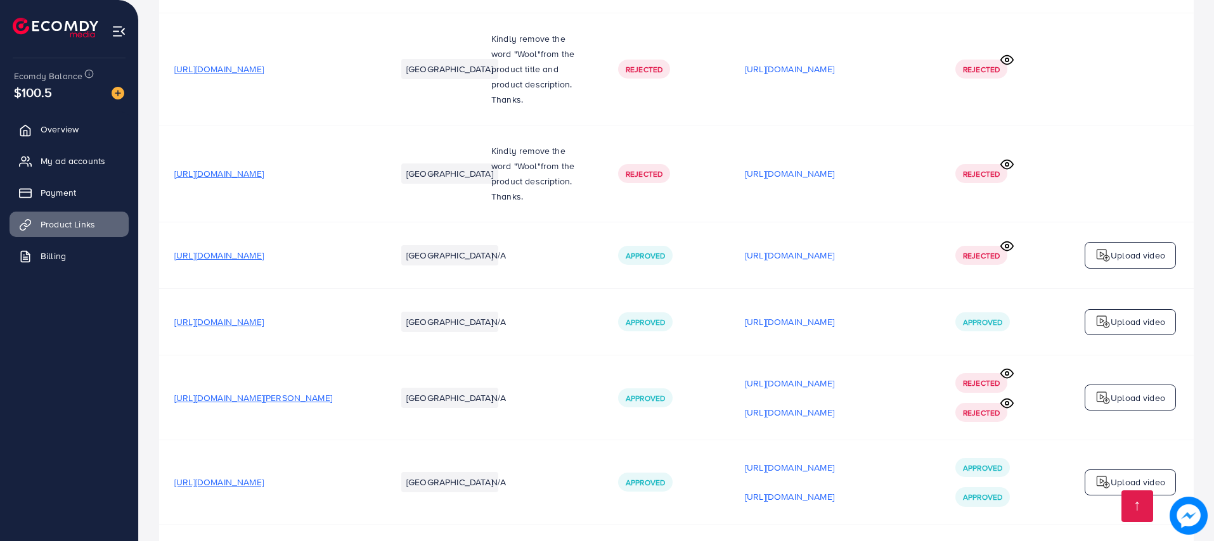
click at [264, 325] on span "[URL][DOMAIN_NAME]" at bounding box center [218, 322] width 89 height 13
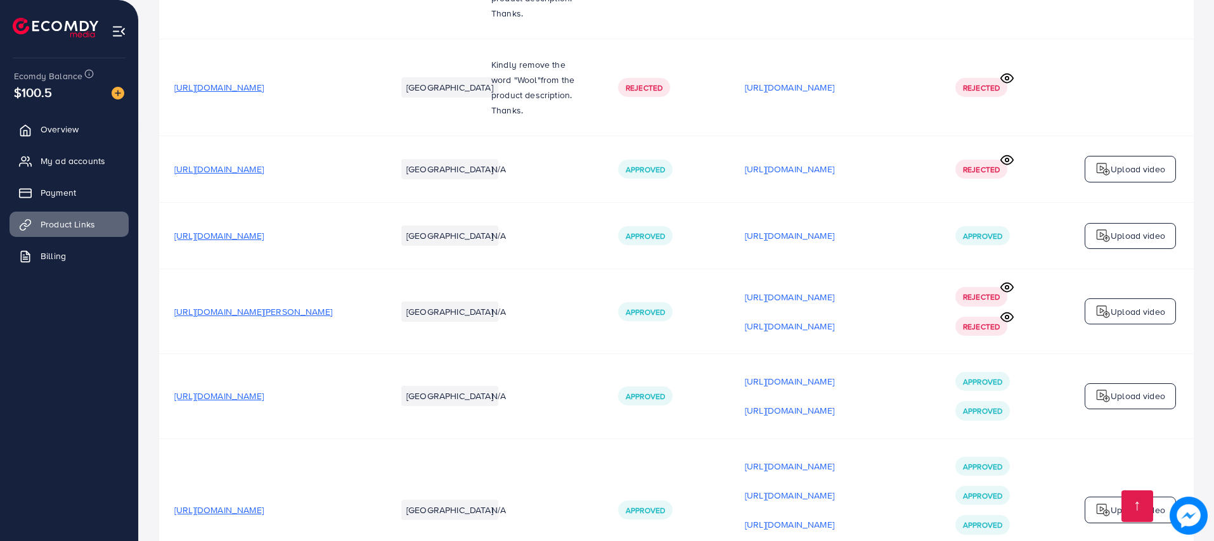
scroll to position [1521, 0]
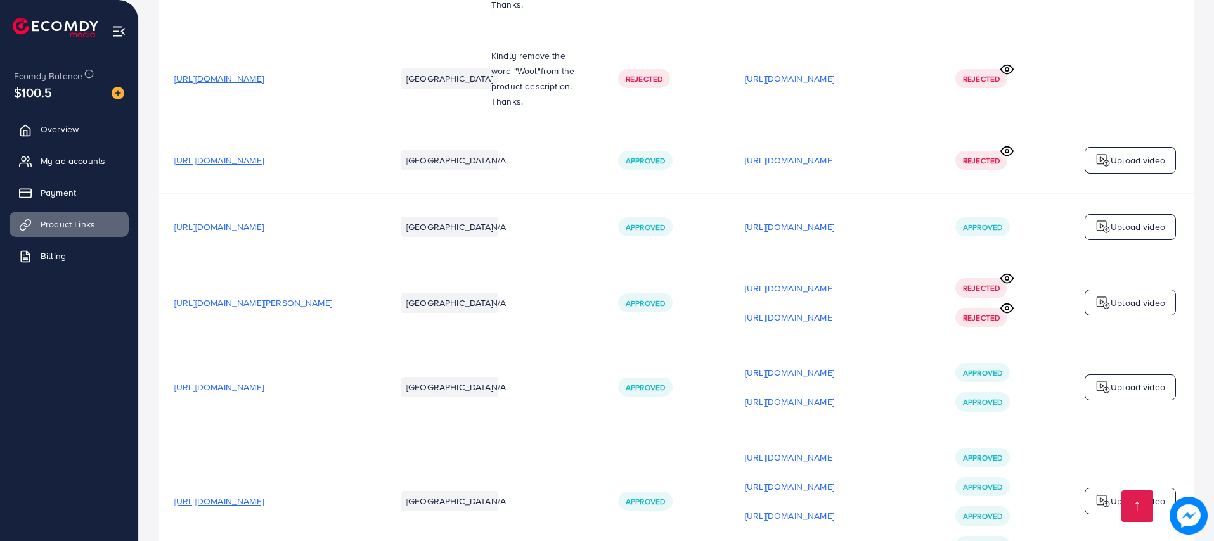
click at [264, 387] on span "[URL][DOMAIN_NAME]" at bounding box center [218, 387] width 89 height 13
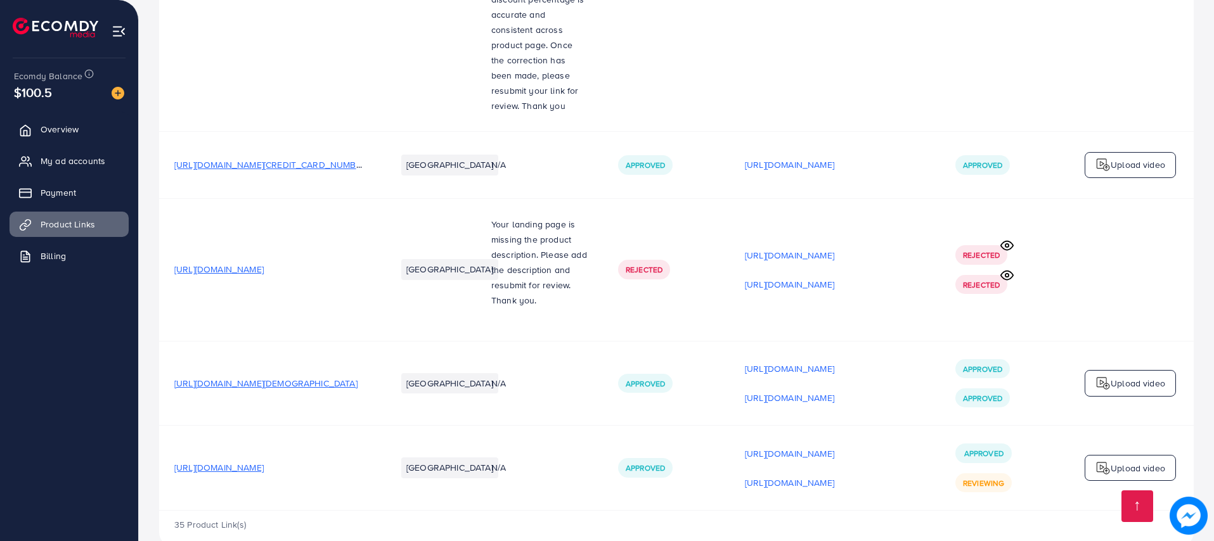
scroll to position [3456, 0]
click at [834, 446] on p "[URL][DOMAIN_NAME]" at bounding box center [789, 453] width 89 height 15
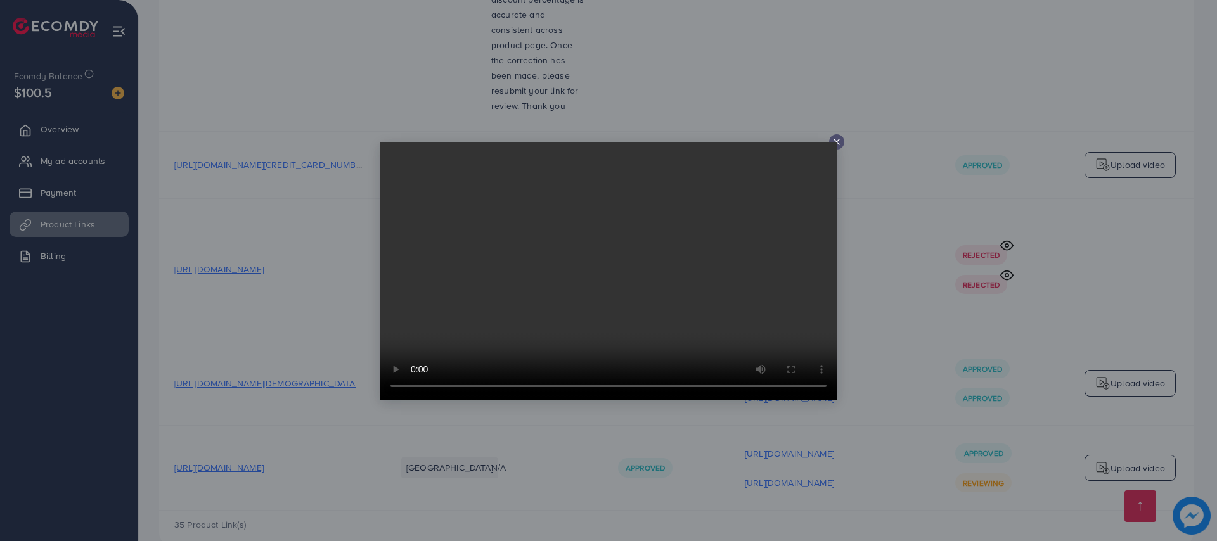
click at [838, 142] on icon at bounding box center [836, 142] width 10 height 10
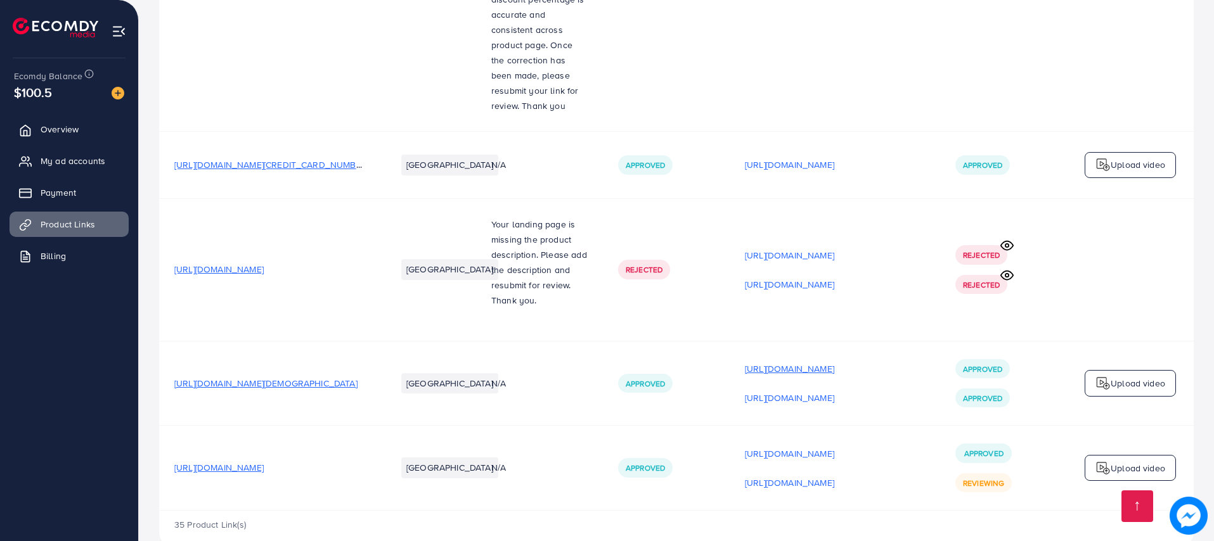
click at [755, 361] on p "[URL][DOMAIN_NAME]" at bounding box center [789, 368] width 89 height 15
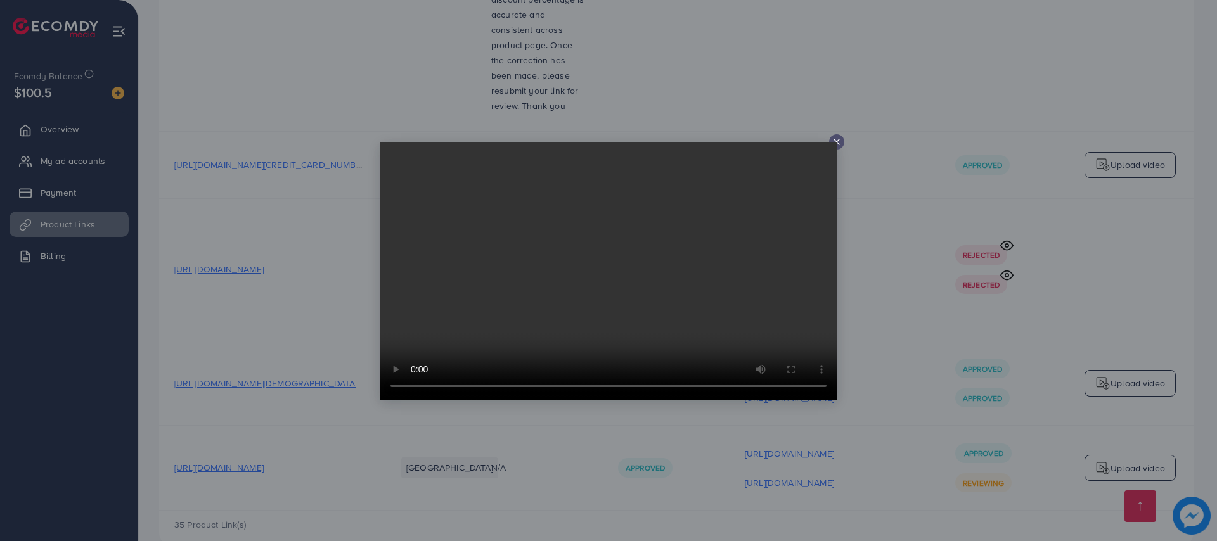
click at [837, 142] on icon at bounding box center [836, 142] width 10 height 10
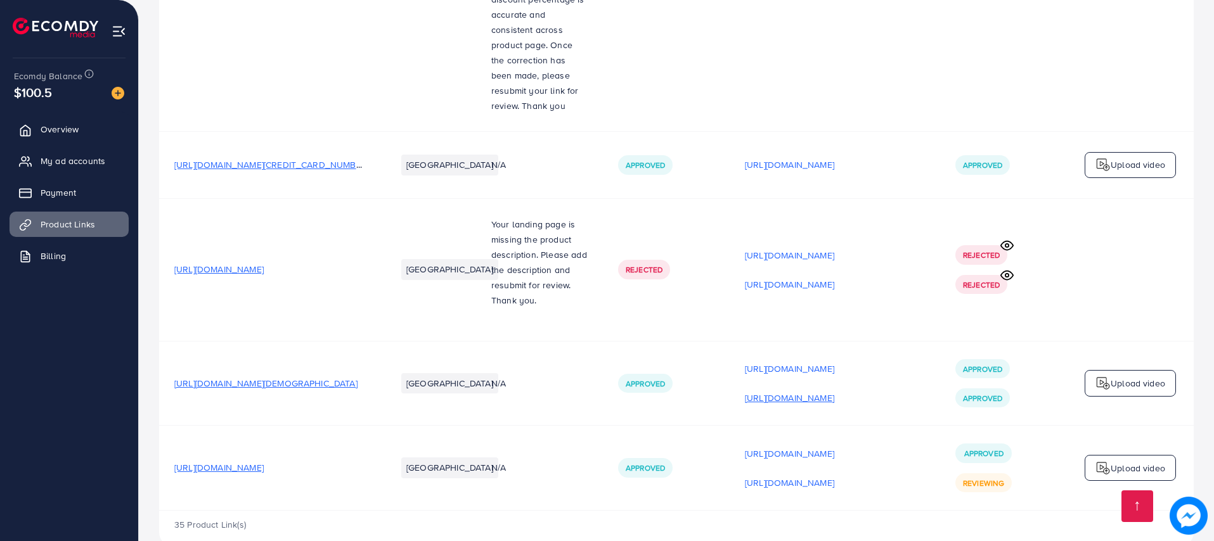
click at [773, 390] on p "[URL][DOMAIN_NAME]" at bounding box center [789, 397] width 89 height 15
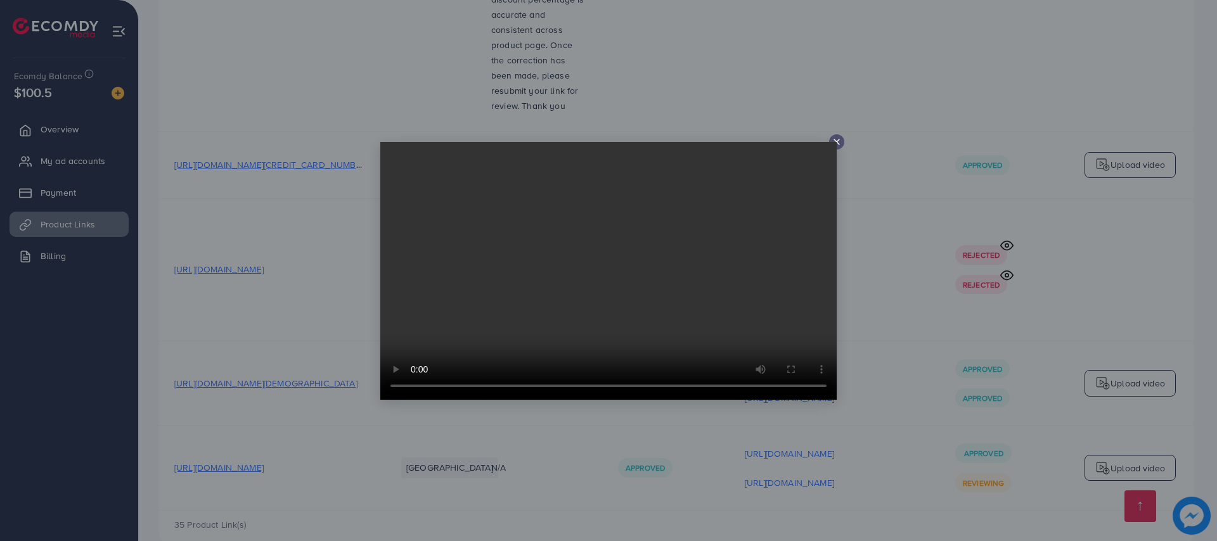
click at [835, 142] on video at bounding box center [608, 271] width 456 height 258
click at [840, 144] on icon at bounding box center [836, 142] width 10 height 10
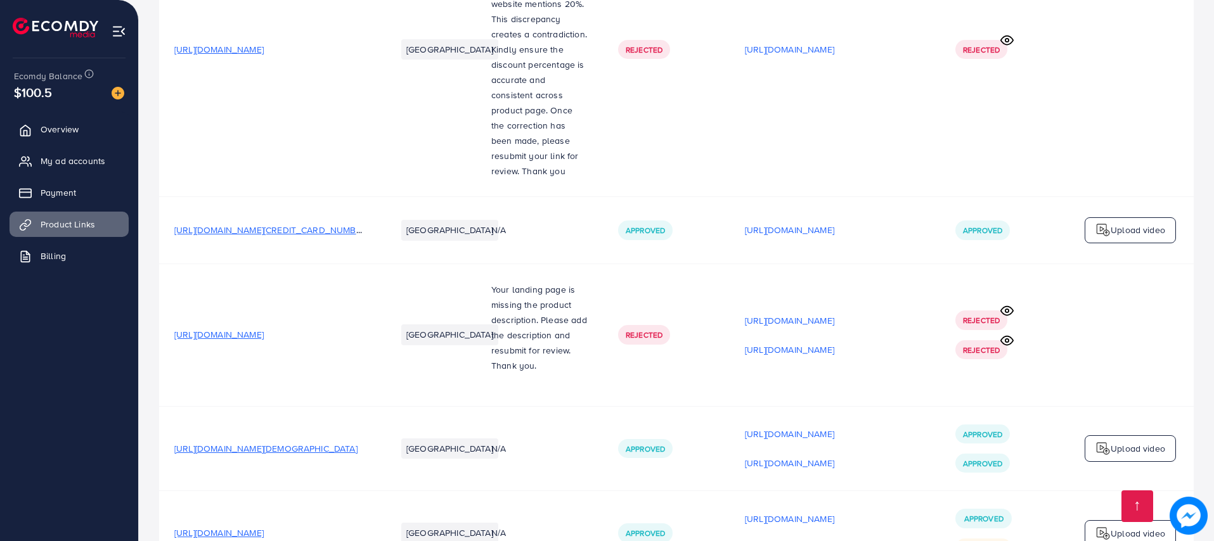
scroll to position [3361, 0]
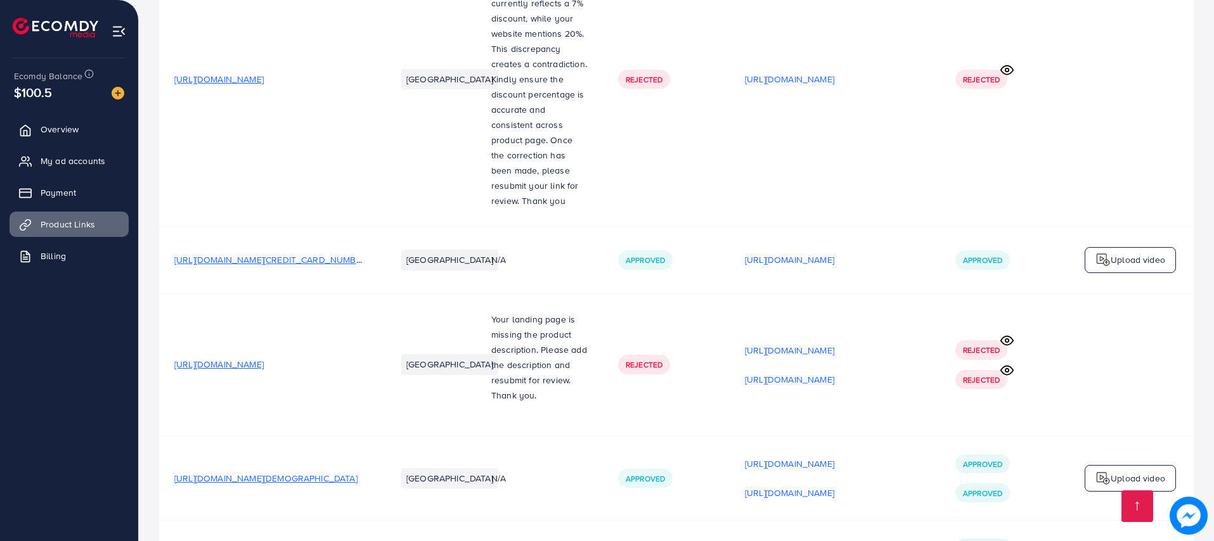
click at [313, 253] on span "[URL][DOMAIN_NAME][CREDIT_CARD_NUMBER]" at bounding box center [271, 259] width 195 height 13
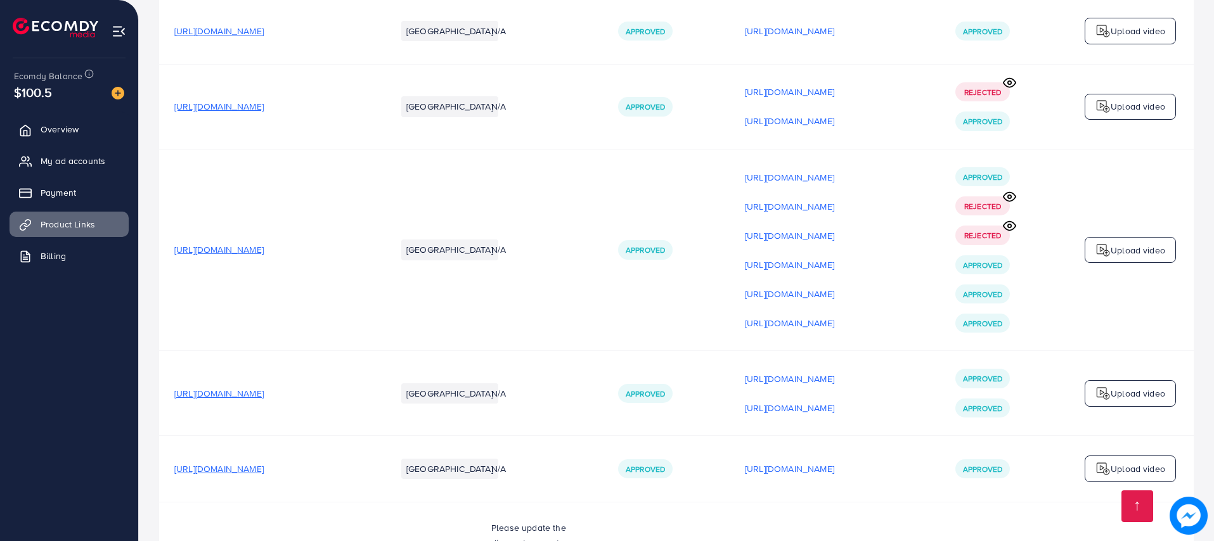
scroll to position [2695, 0]
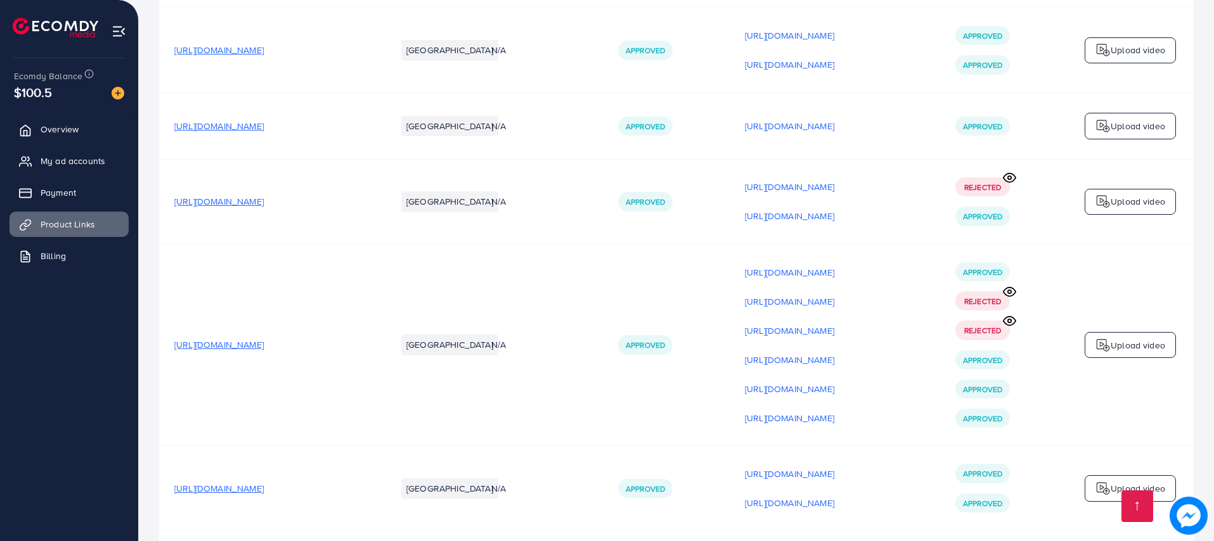
click at [264, 120] on span "[URL][DOMAIN_NAME]" at bounding box center [218, 126] width 89 height 13
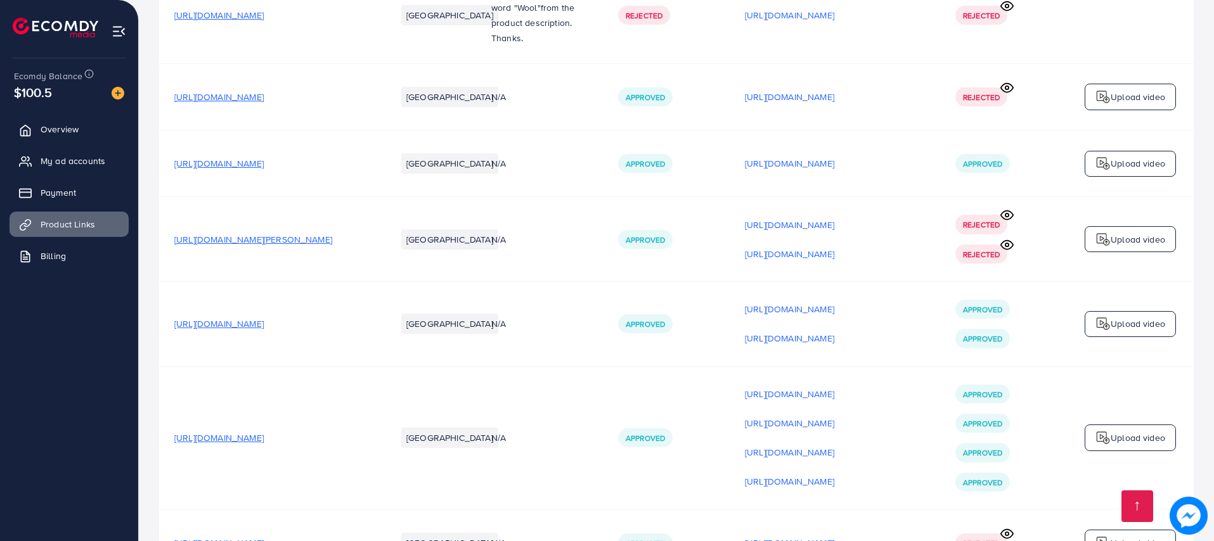
scroll to position [1555, 0]
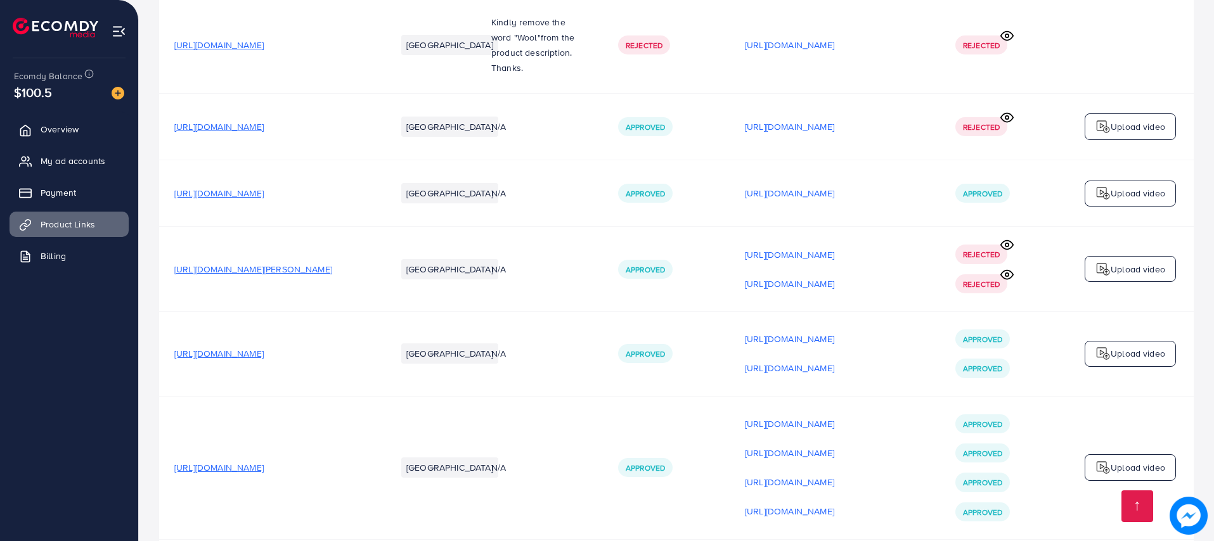
click at [264, 194] on span "[URL][DOMAIN_NAME]" at bounding box center [218, 193] width 89 height 13
click at [264, 126] on span "[URL][DOMAIN_NAME]" at bounding box center [218, 126] width 89 height 13
click at [774, 129] on p "[URL][DOMAIN_NAME]" at bounding box center [789, 126] width 89 height 15
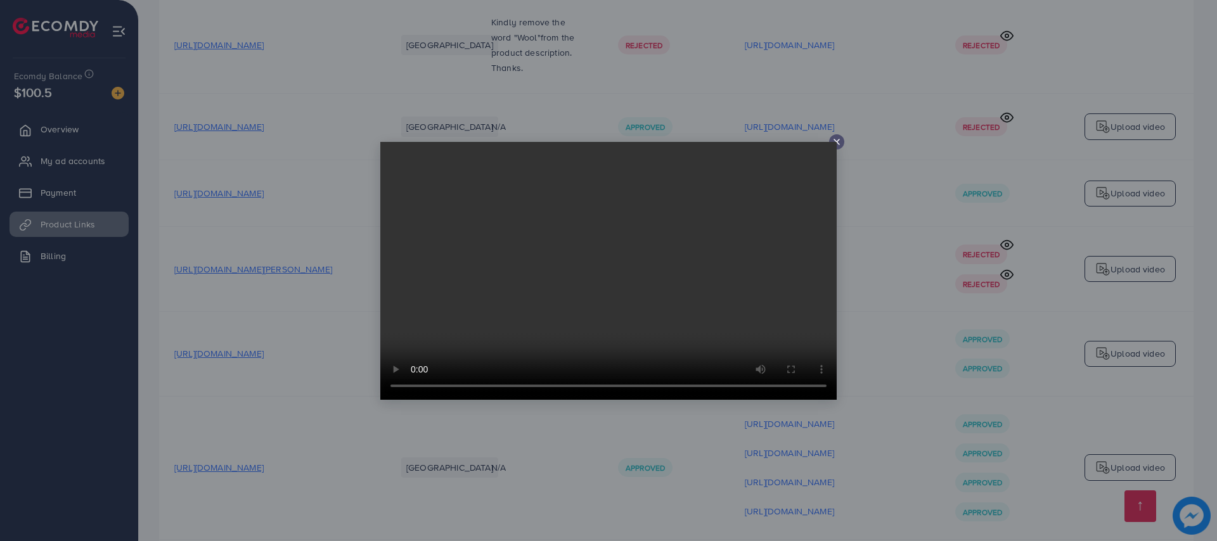
click at [831, 141] on icon at bounding box center [836, 142] width 10 height 10
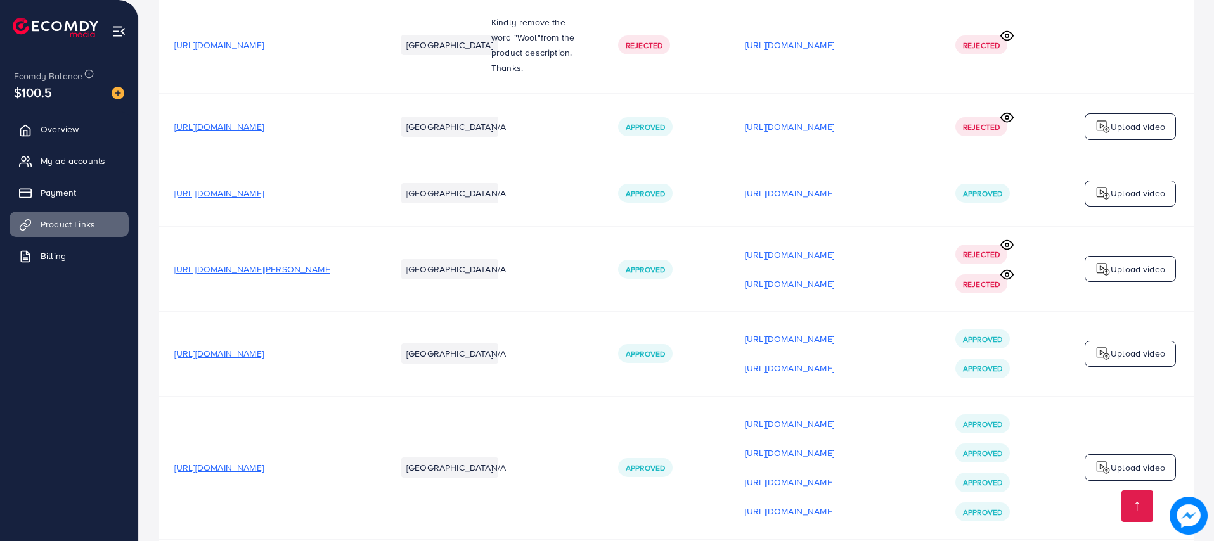
click at [1141, 126] on p "Upload video" at bounding box center [1137, 126] width 54 height 15
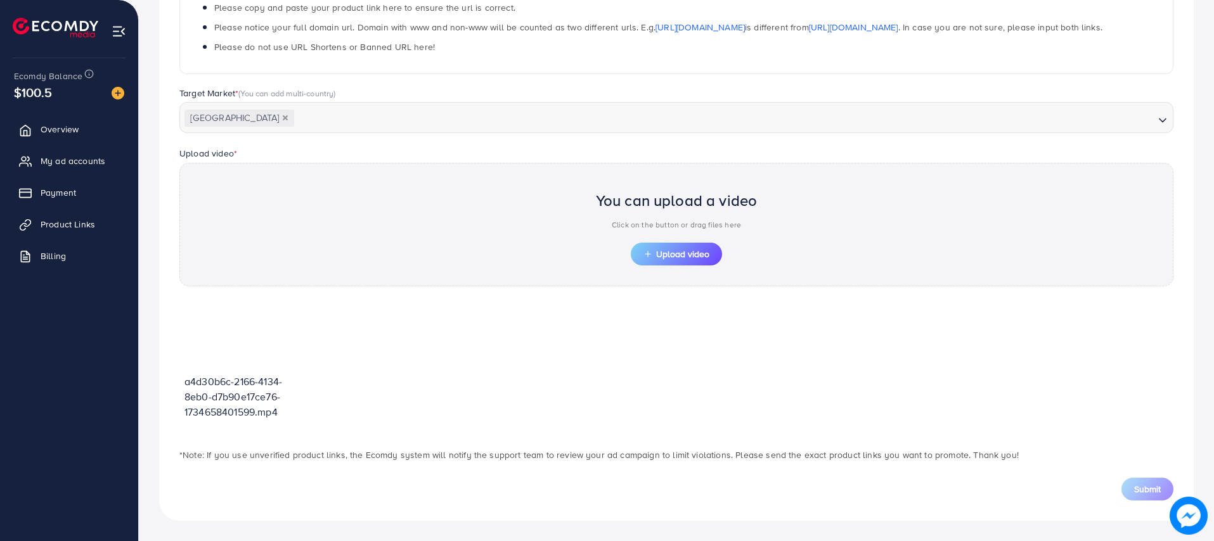
scroll to position [263, 0]
click at [684, 253] on span "Upload video" at bounding box center [676, 254] width 66 height 9
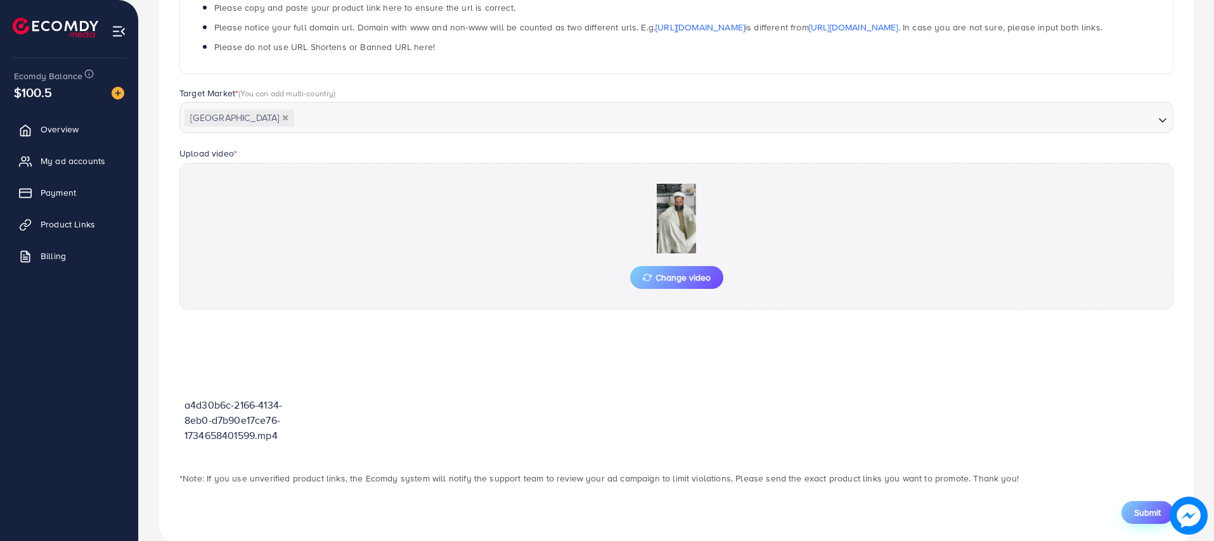
click at [1141, 510] on span "Submit" at bounding box center [1147, 512] width 27 height 13
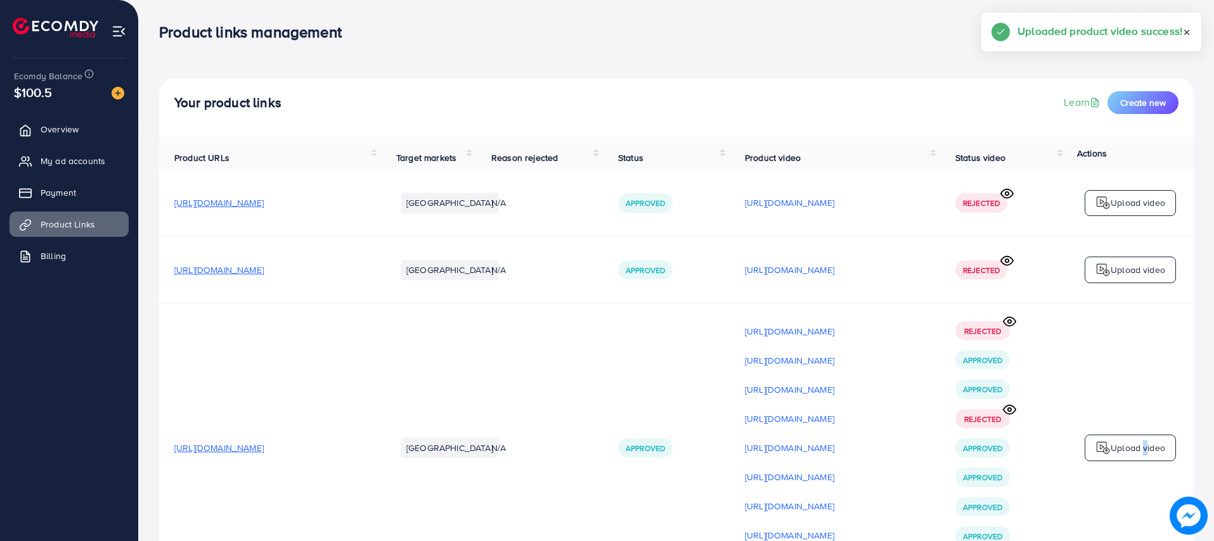
click at [1140, 508] on td "Upload video" at bounding box center [1130, 448] width 127 height 290
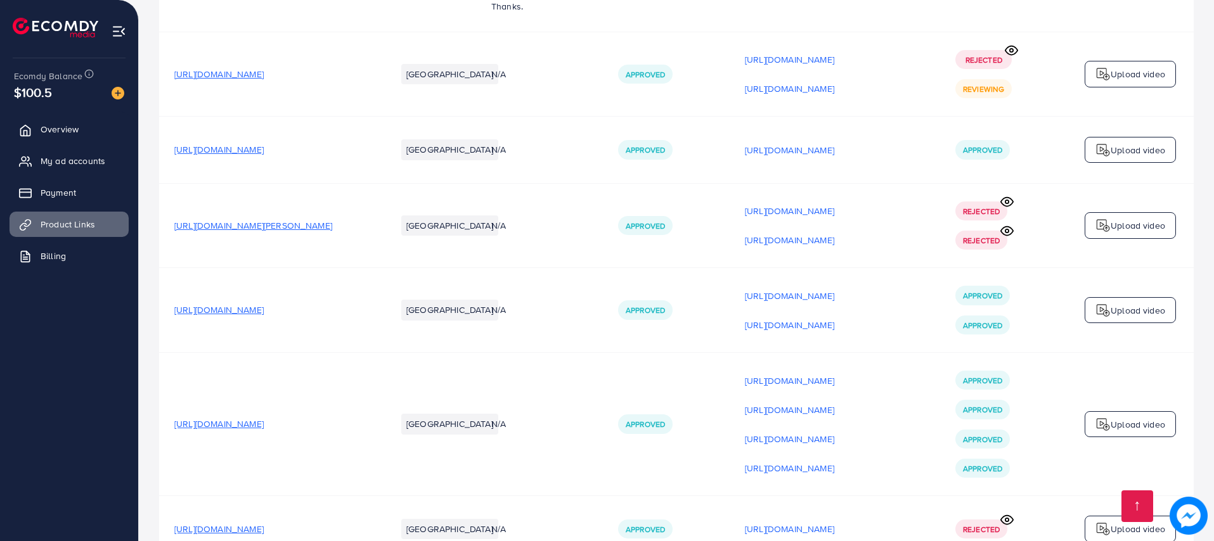
scroll to position [1521, 0]
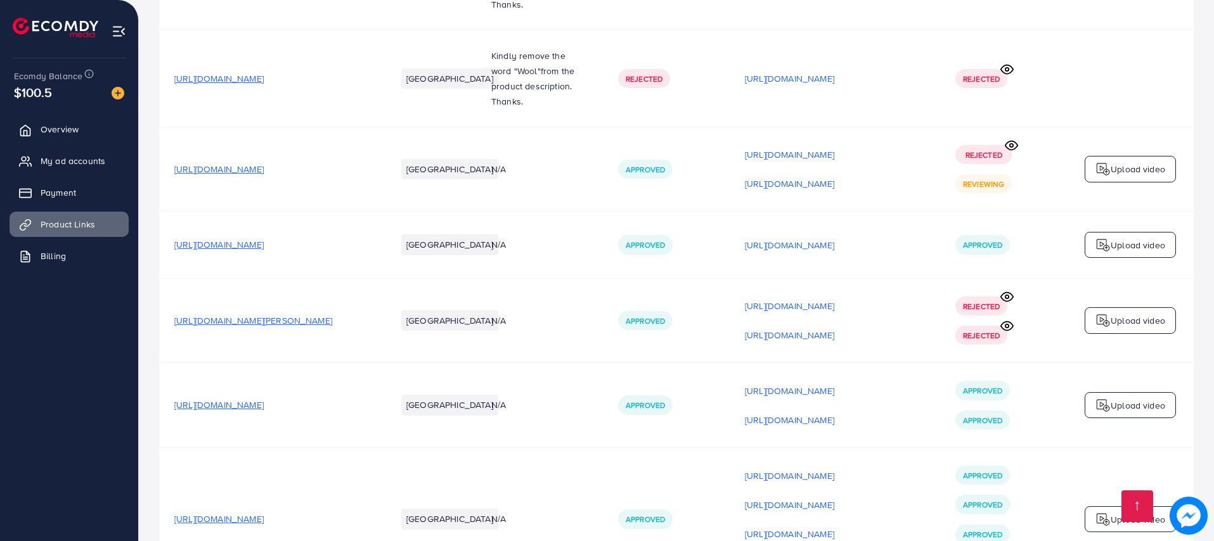
click at [1116, 167] on p "Upload video" at bounding box center [1137, 169] width 54 height 15
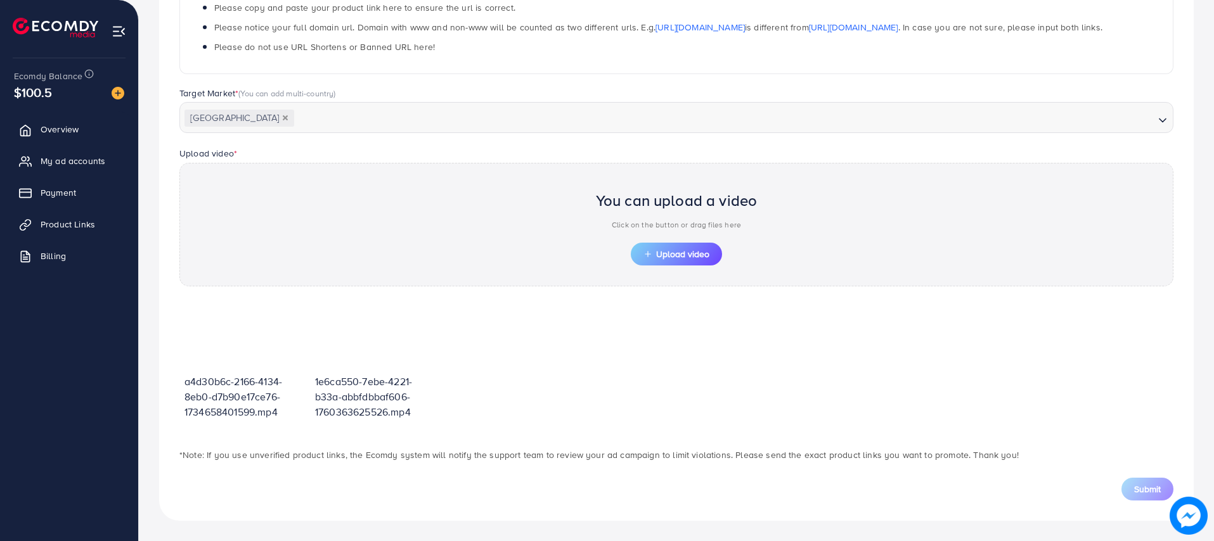
scroll to position [263, 0]
click at [647, 257] on icon "button" at bounding box center [647, 254] width 9 height 9
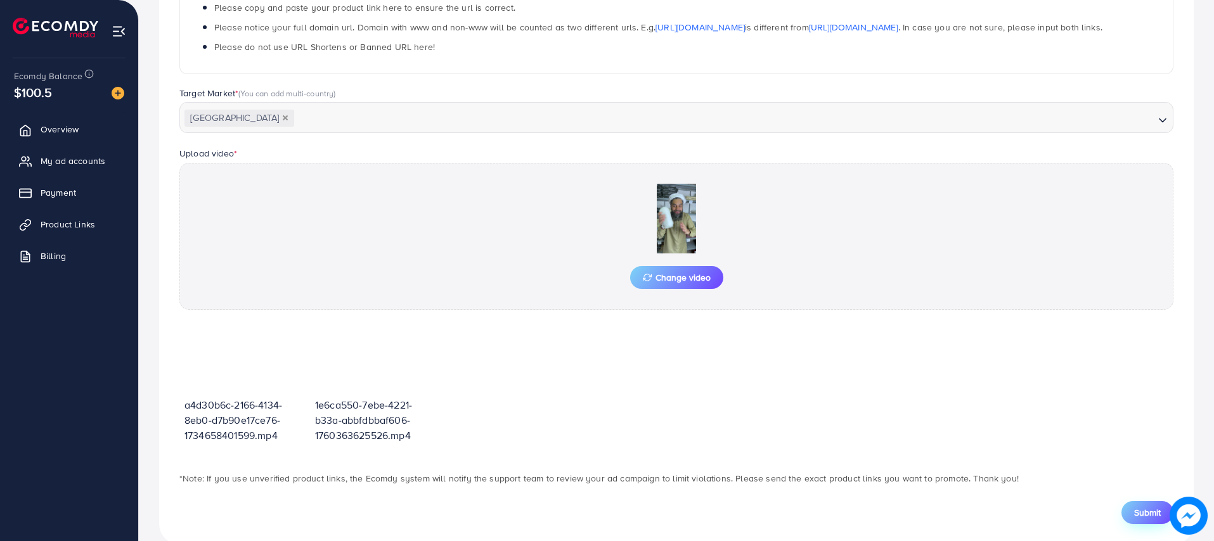
click at [1146, 503] on button "Submit" at bounding box center [1147, 512] width 52 height 23
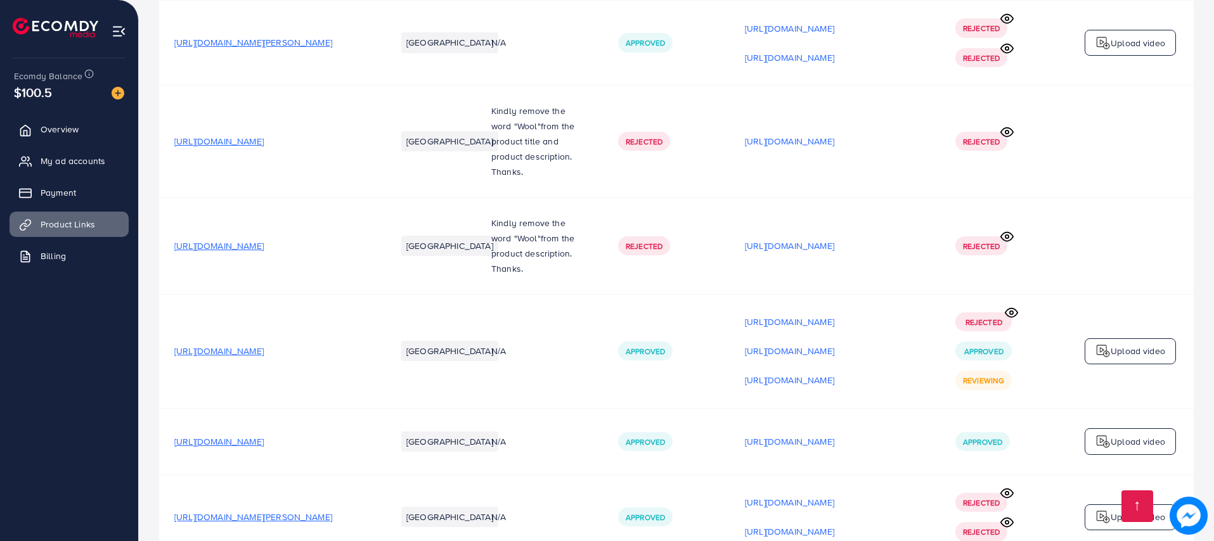
scroll to position [1521, 0]
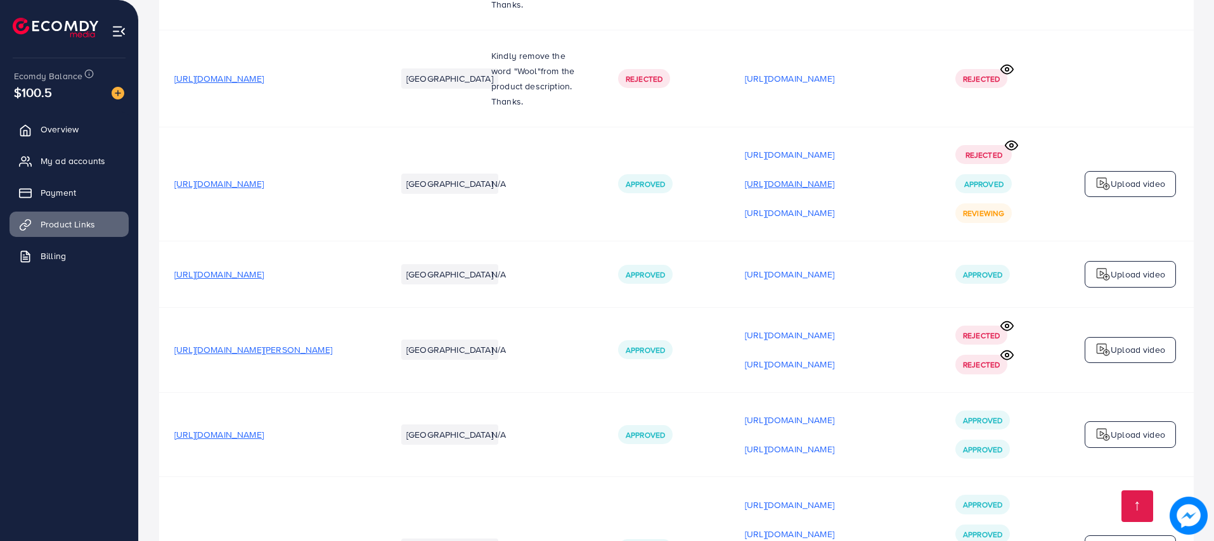
click at [834, 188] on p "[URL][DOMAIN_NAME]" at bounding box center [789, 183] width 89 height 15
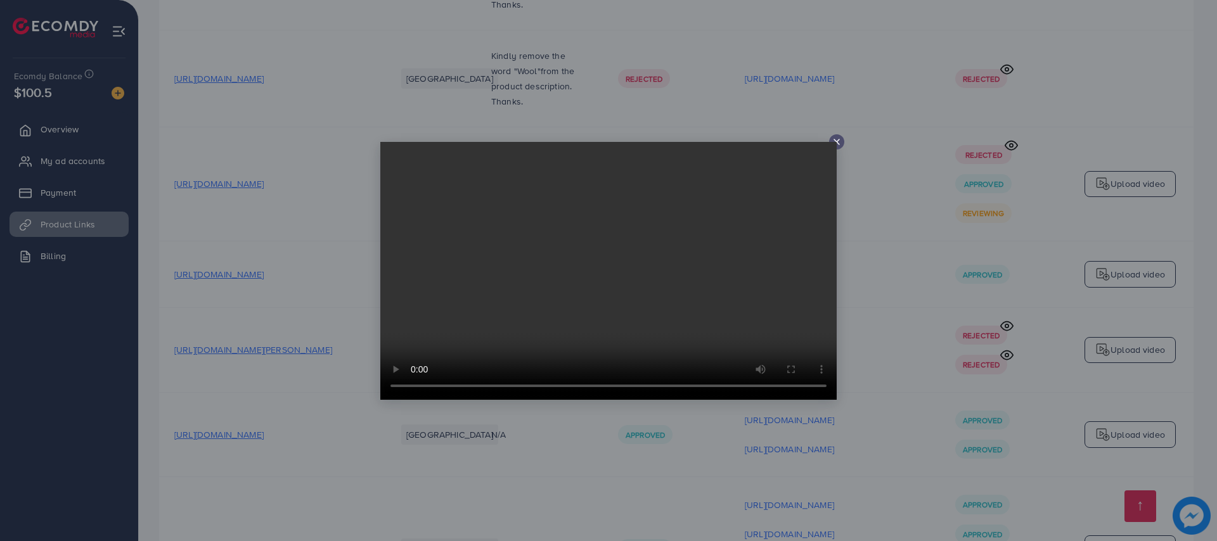
click at [836, 137] on icon at bounding box center [836, 142] width 10 height 10
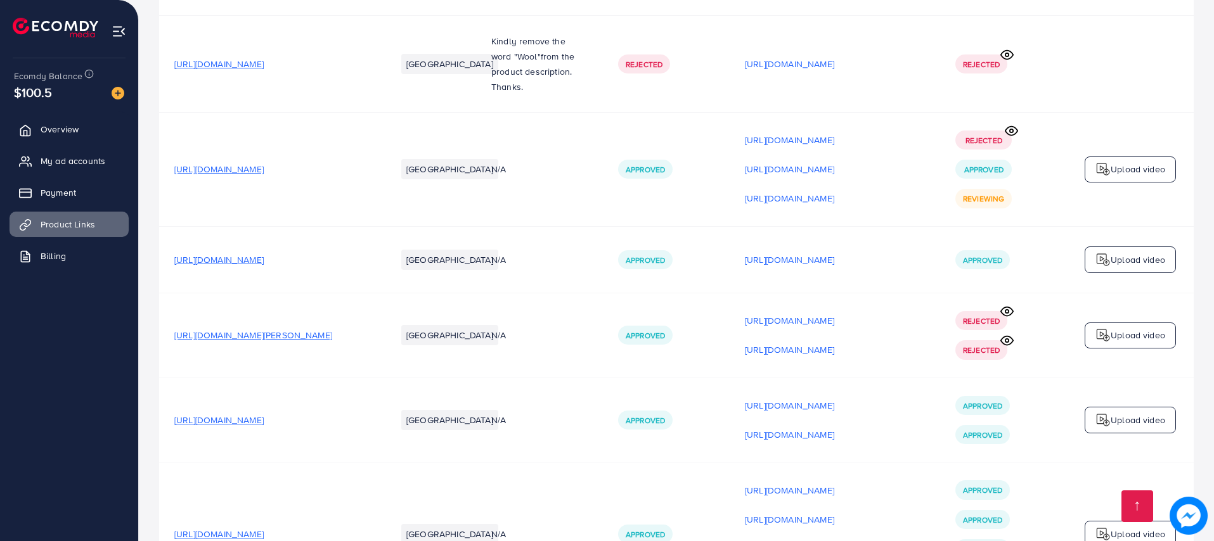
scroll to position [1507, 0]
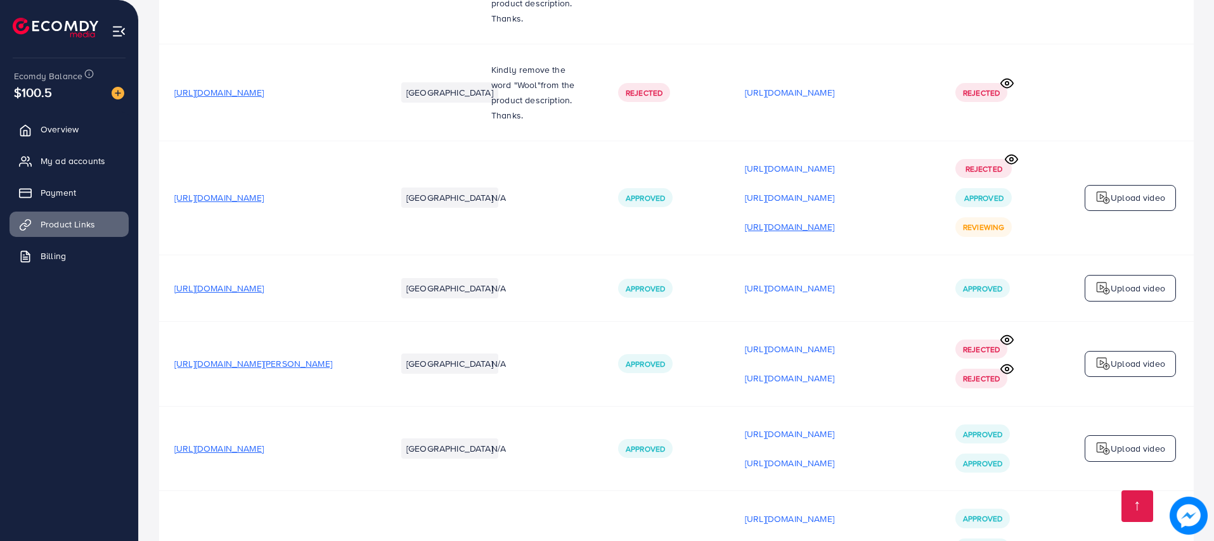
click at [813, 230] on p "[URL][DOMAIN_NAME]" at bounding box center [789, 226] width 89 height 15
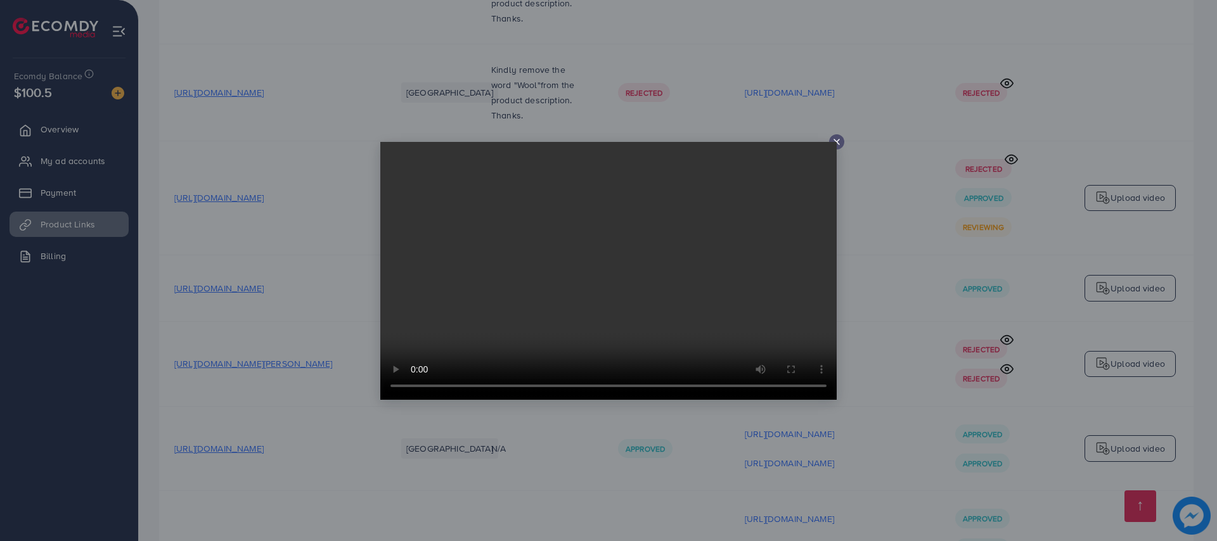
click at [835, 143] on video at bounding box center [608, 271] width 456 height 258
click at [838, 141] on icon at bounding box center [836, 142] width 10 height 10
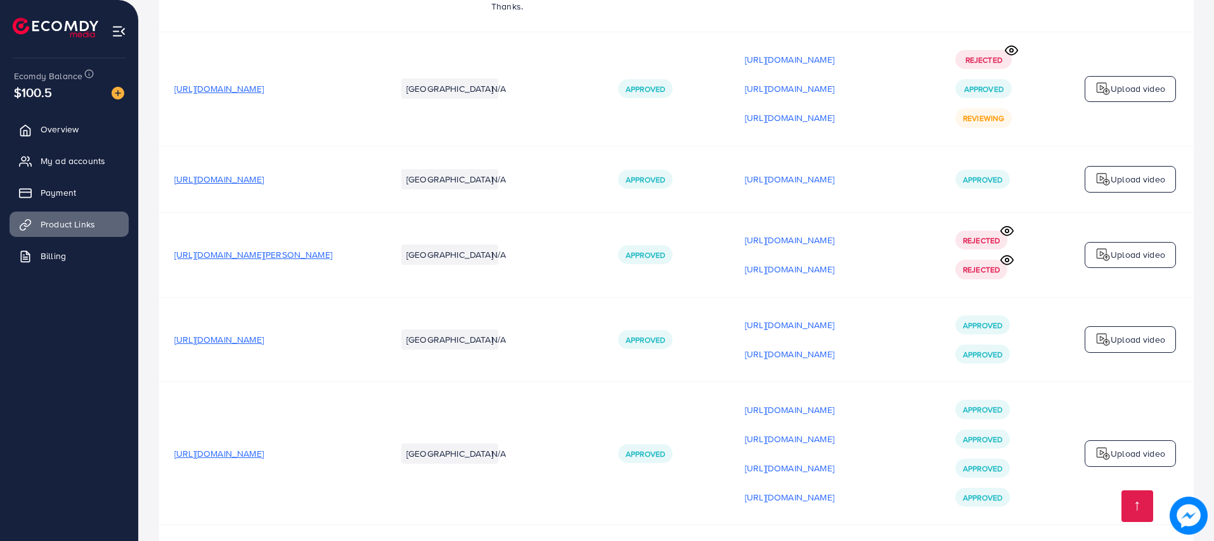
scroll to position [1521, 0]
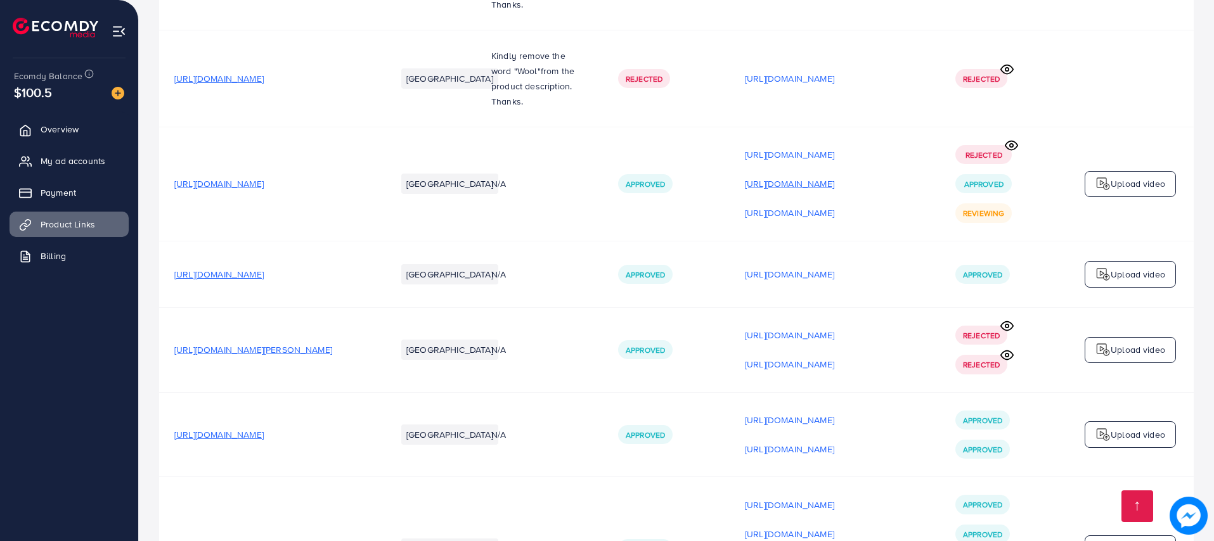
click at [812, 189] on p "[URL][DOMAIN_NAME]" at bounding box center [789, 183] width 89 height 15
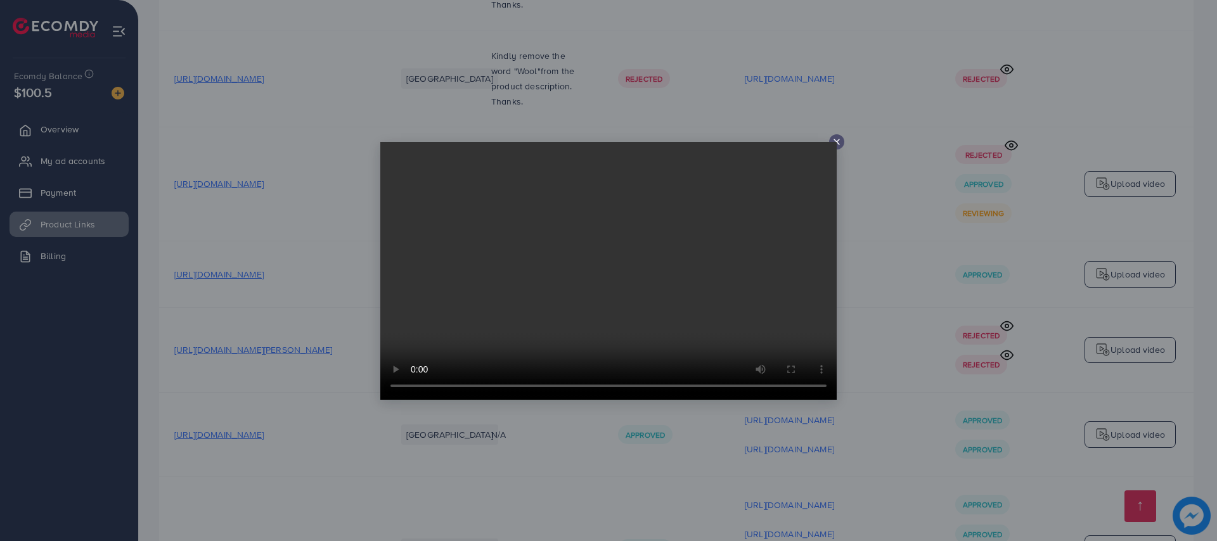
click at [833, 141] on icon at bounding box center [836, 142] width 10 height 10
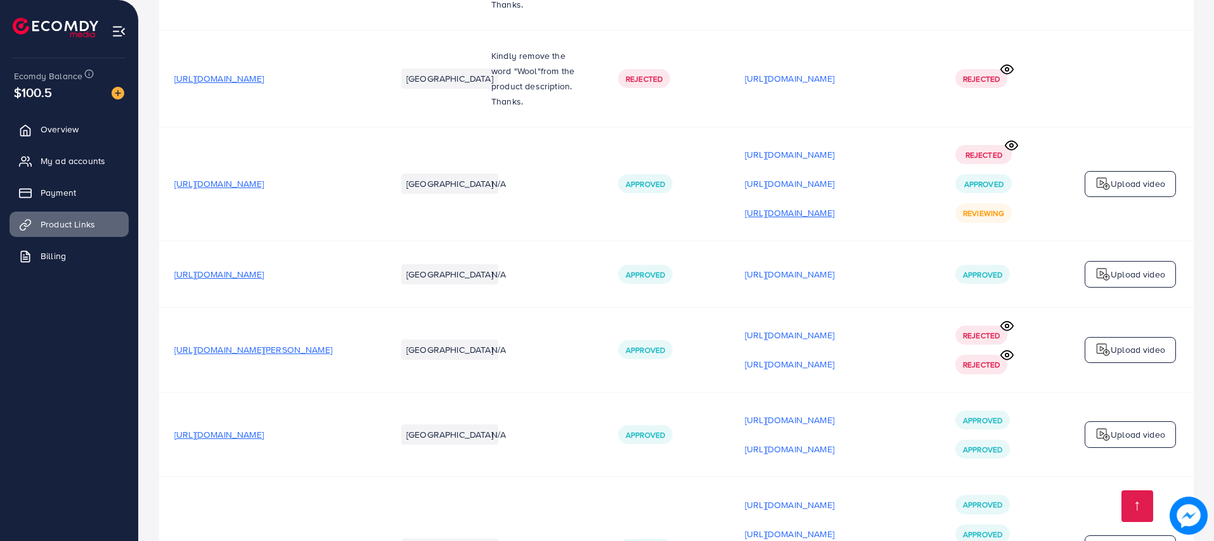
click at [764, 209] on p "[URL][DOMAIN_NAME]" at bounding box center [789, 212] width 89 height 15
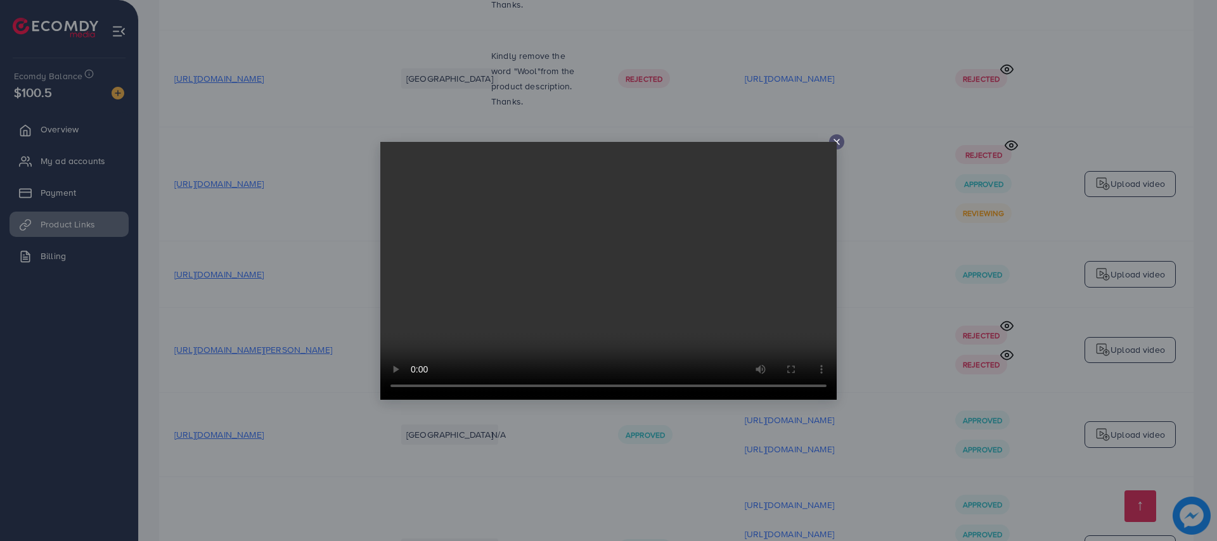
click at [837, 141] on line at bounding box center [836, 141] width 5 height 5
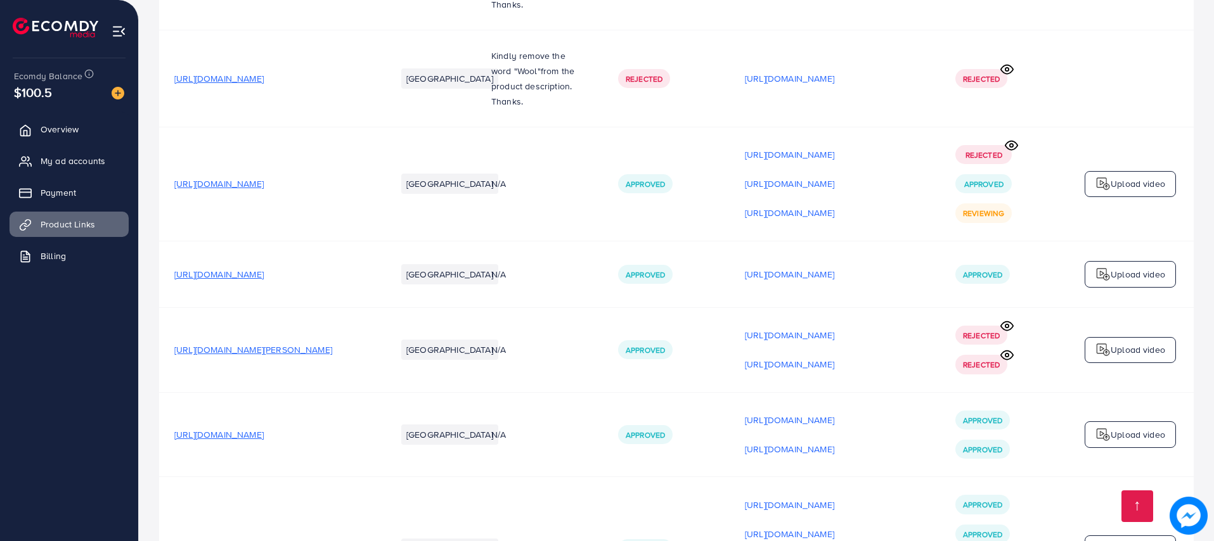
click at [264, 187] on span "[URL][DOMAIN_NAME]" at bounding box center [218, 183] width 89 height 13
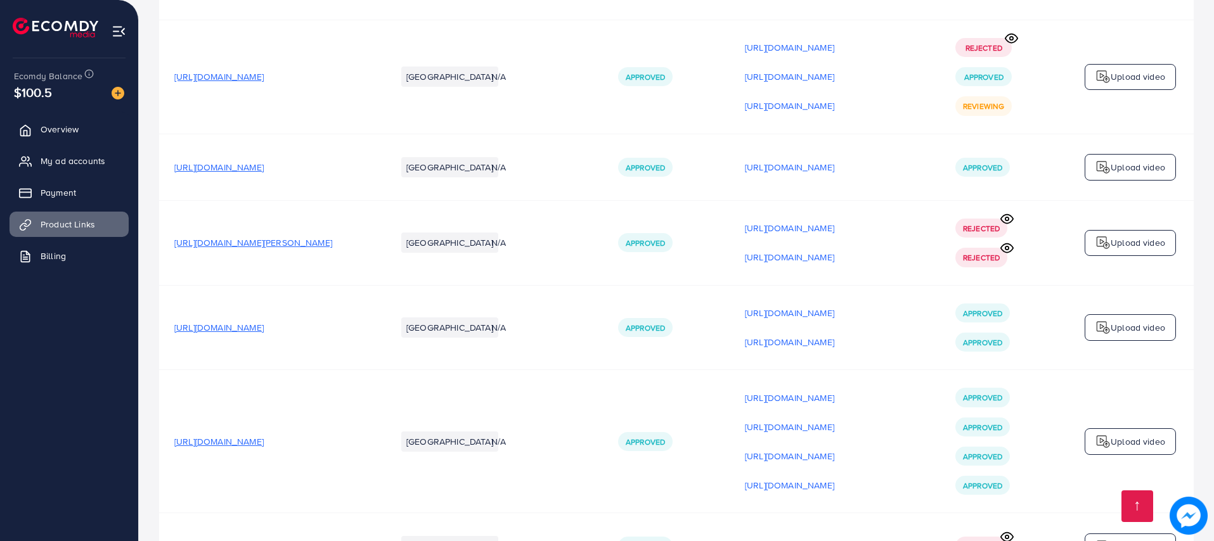
scroll to position [1507, 0]
